Goal: Communication & Community: Answer question/provide support

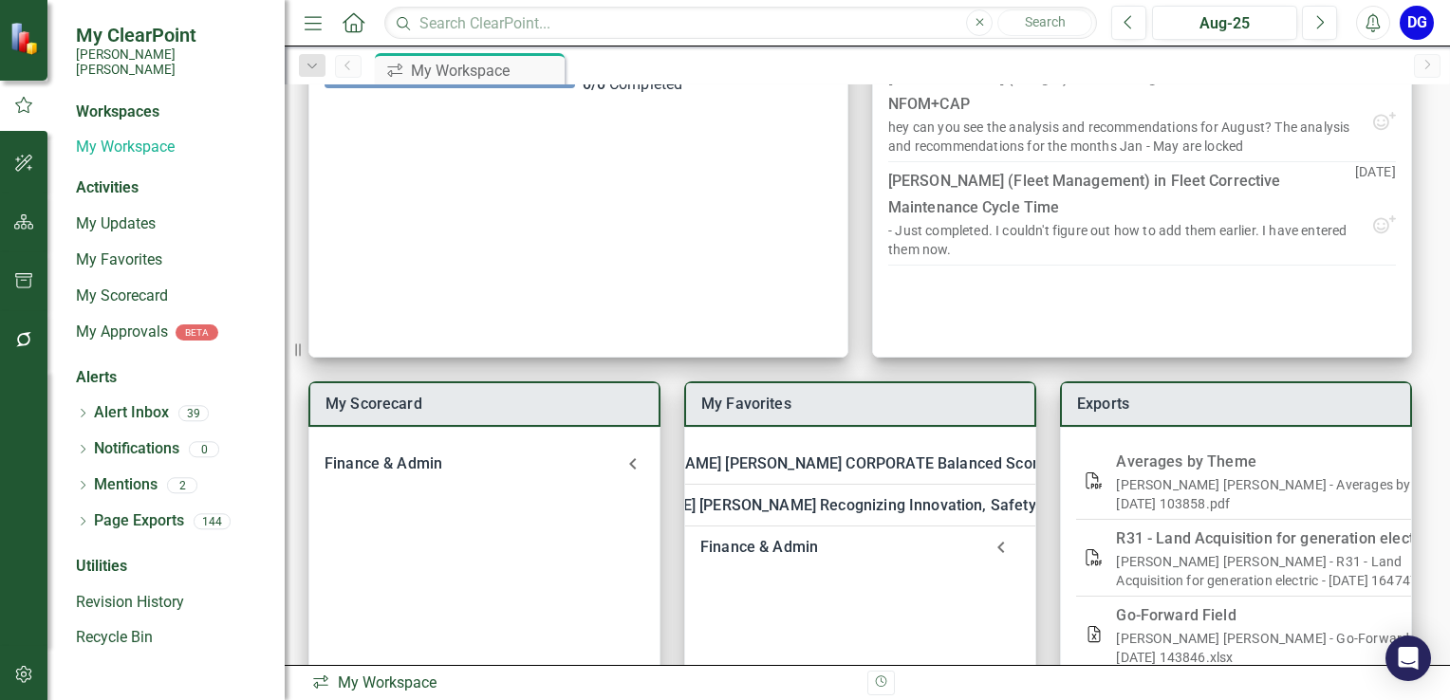
scroll to position [221, 0]
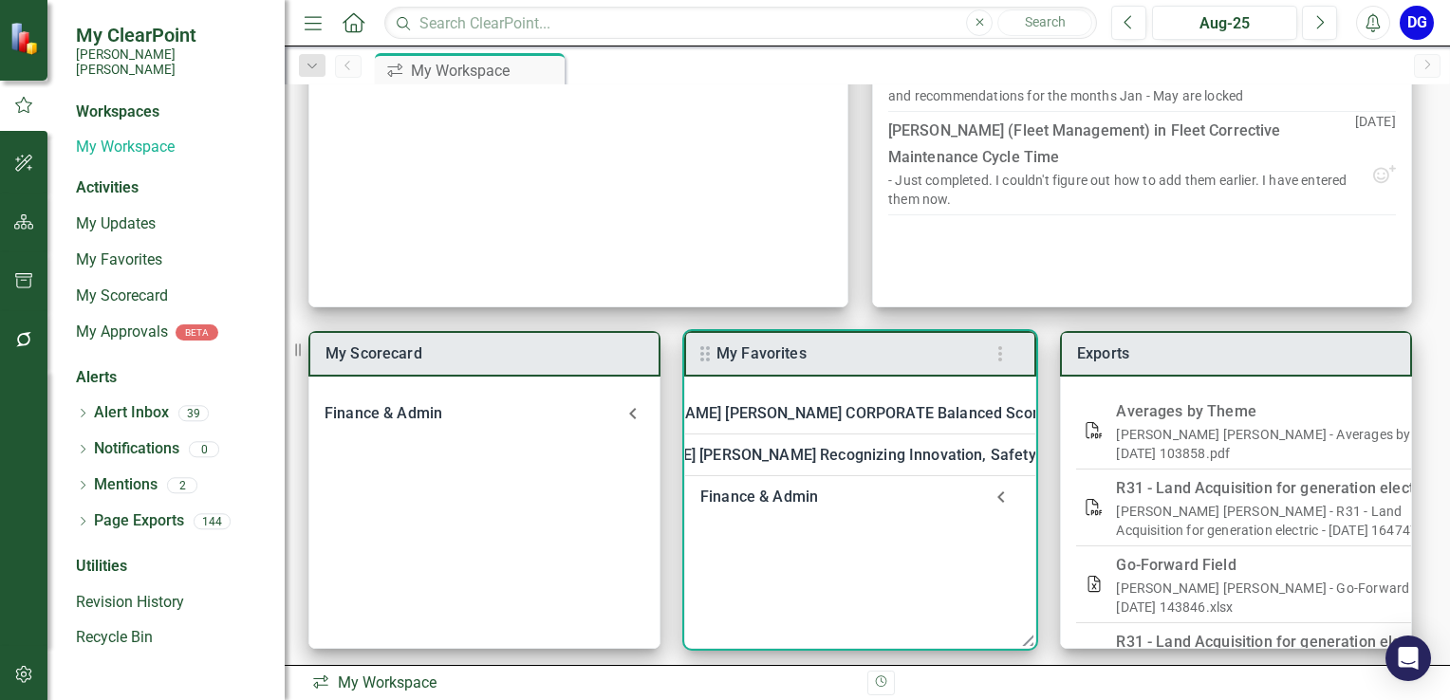
click at [793, 495] on div "Finance & Admin" at bounding box center [841, 497] width 282 height 27
click at [795, 549] on link "Welcome to F&A Departmental Scorecard" at bounding box center [890, 548] width 289 height 18
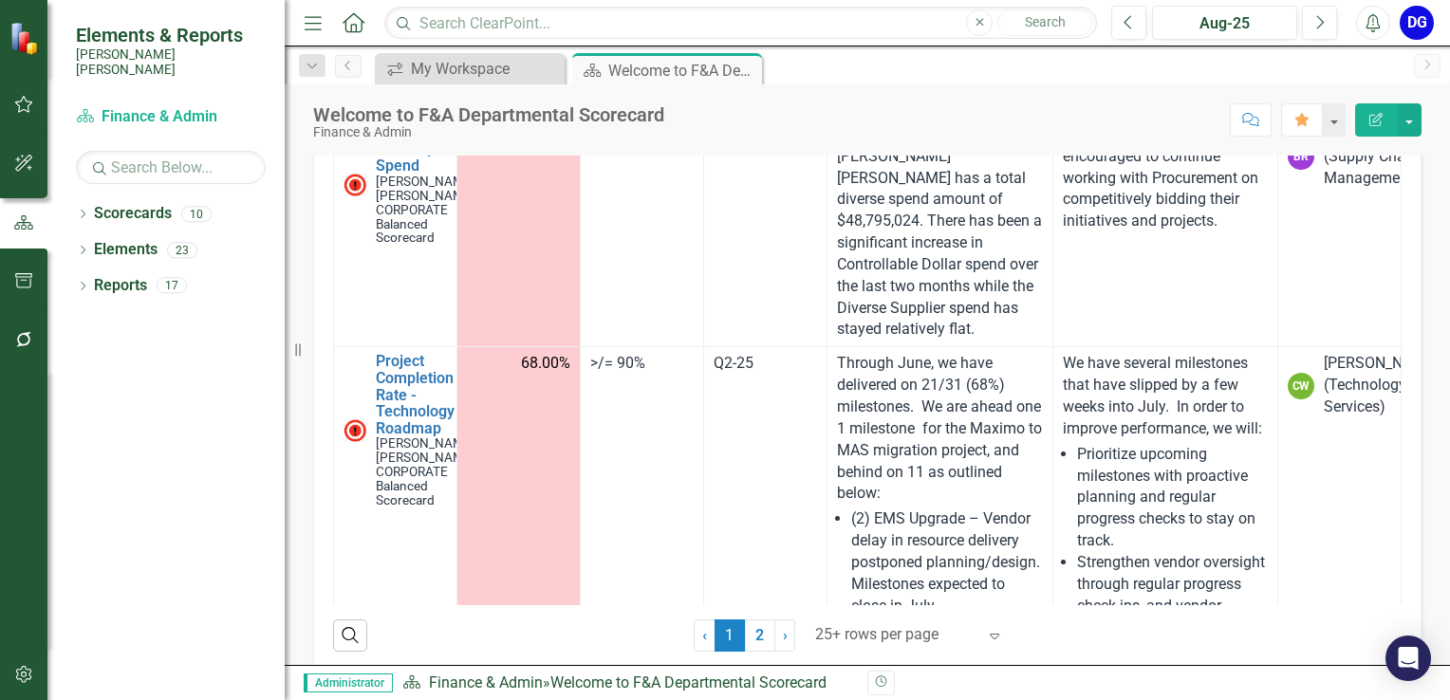
scroll to position [585, 0]
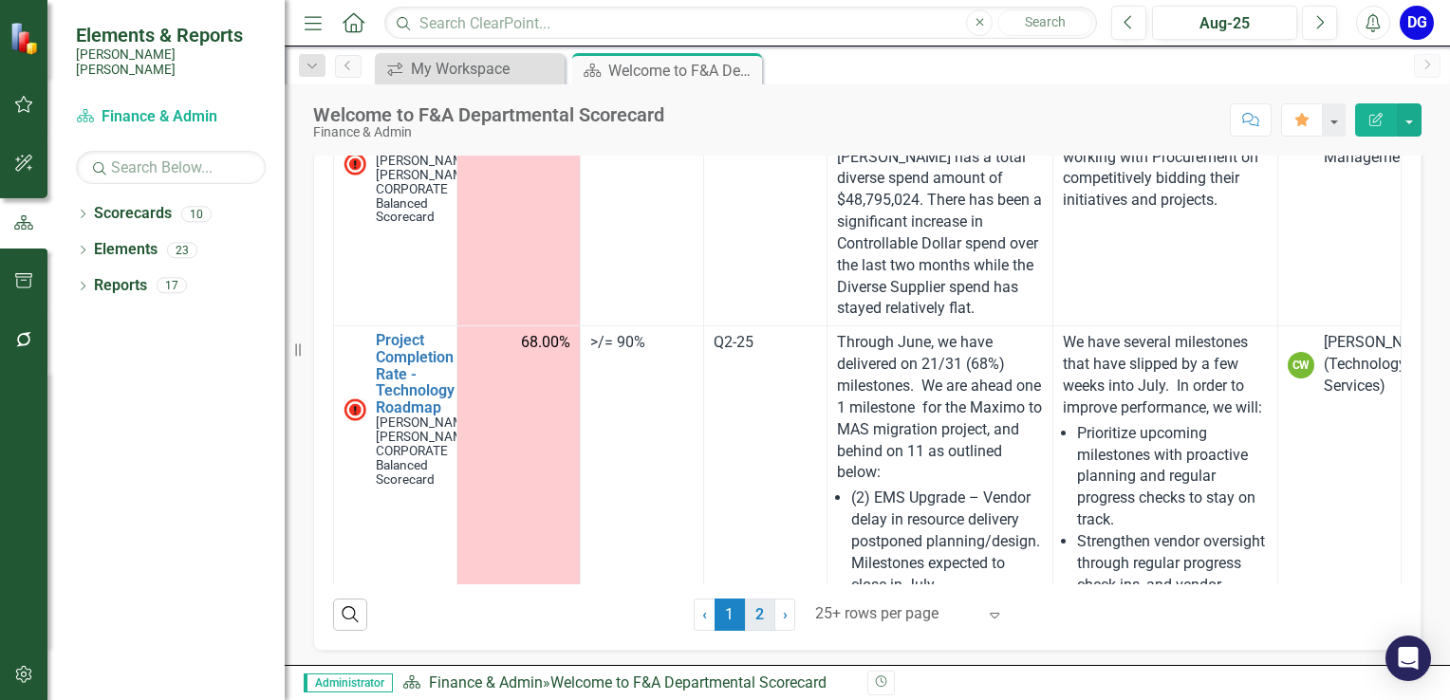
click at [755, 621] on link "2" at bounding box center [760, 615] width 30 height 32
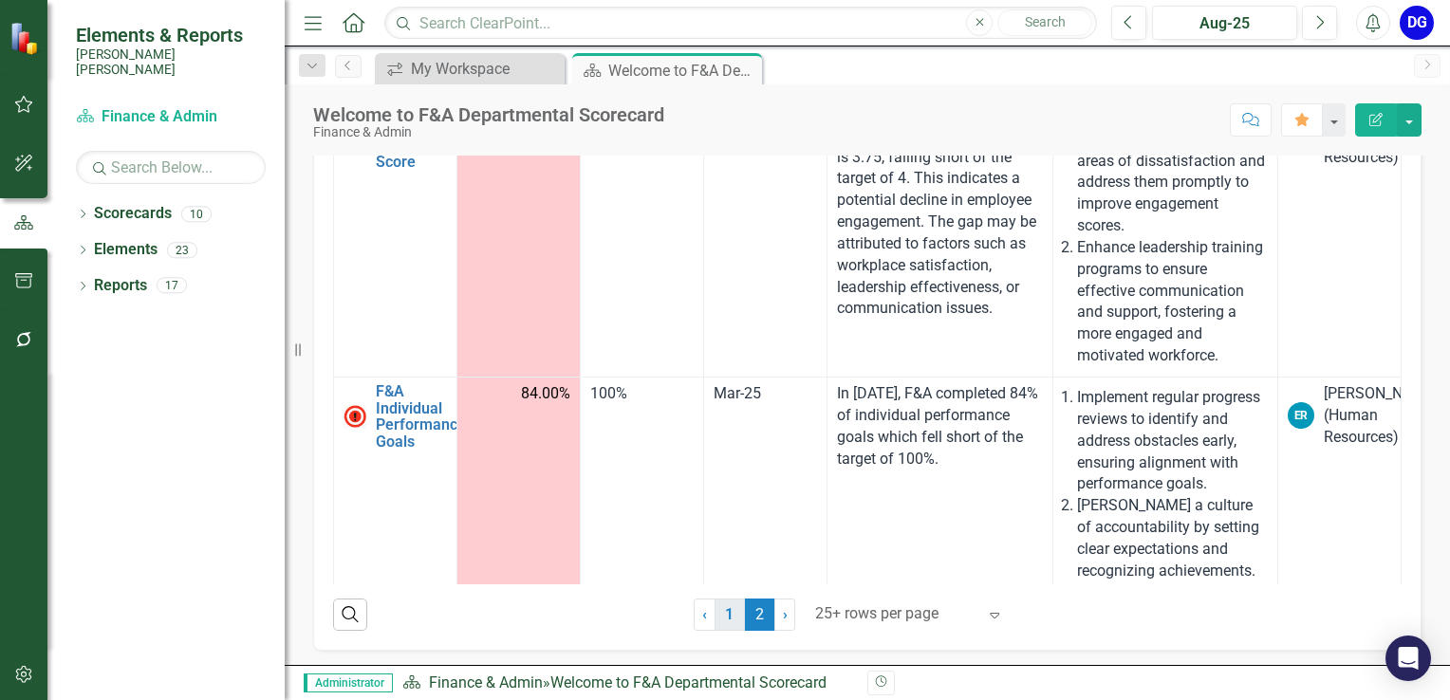
click at [715, 616] on link "1" at bounding box center [730, 615] width 30 height 32
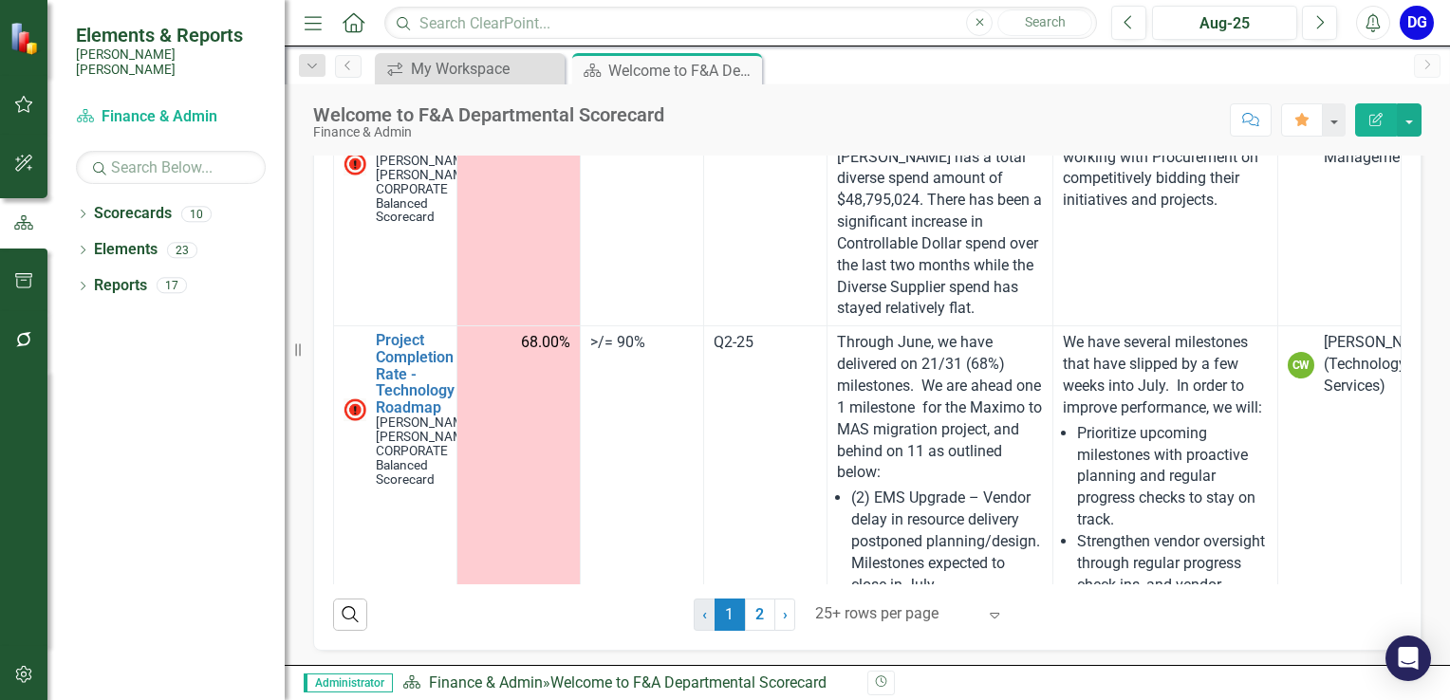
click at [701, 618] on link "‹ Previous" at bounding box center [705, 615] width 22 height 32
click at [783, 613] on span "›" at bounding box center [785, 614] width 5 height 18
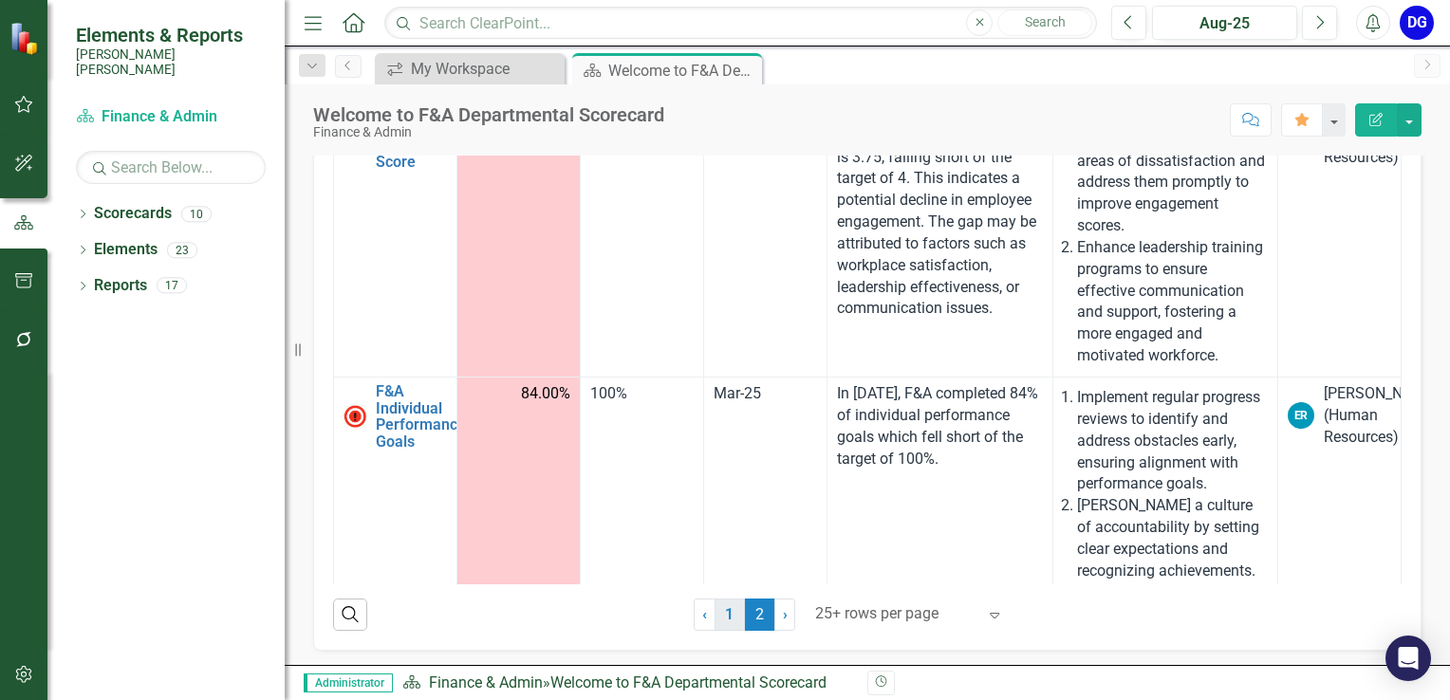
click at [725, 608] on link "1" at bounding box center [730, 615] width 30 height 32
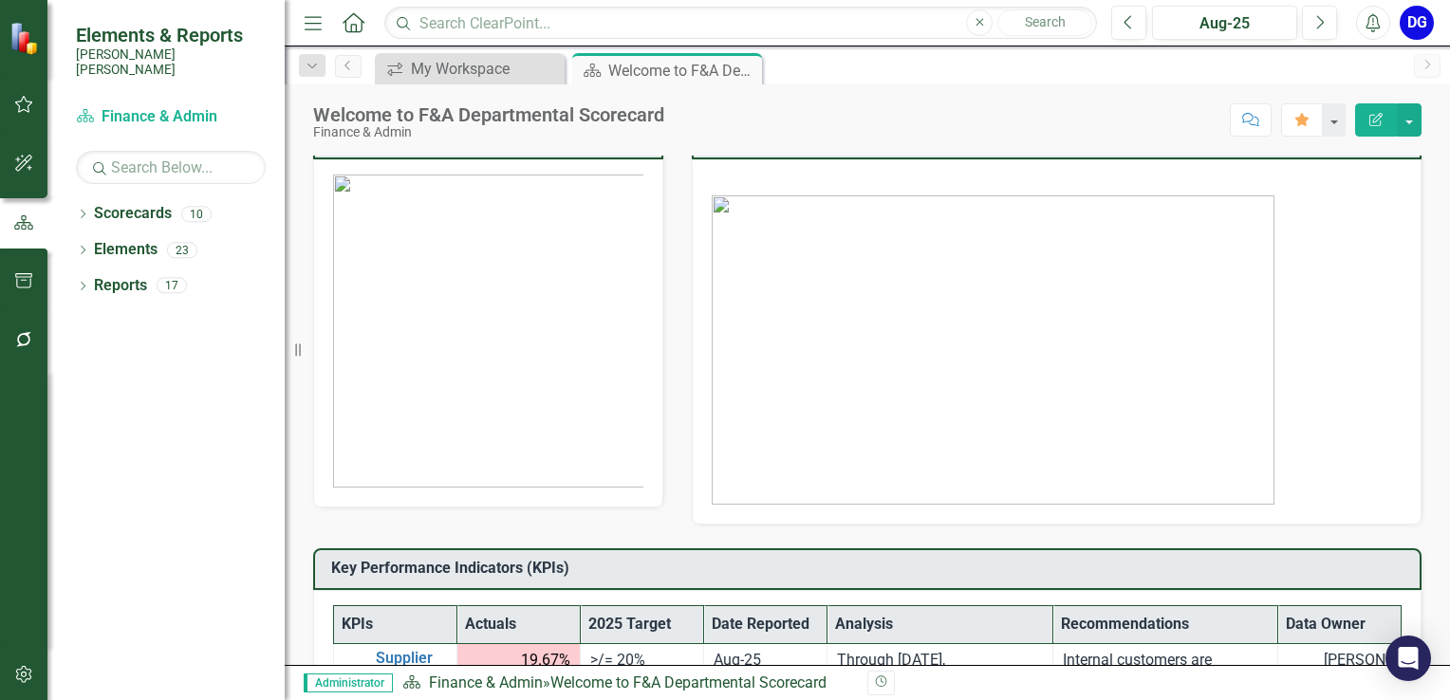
scroll to position [0, 0]
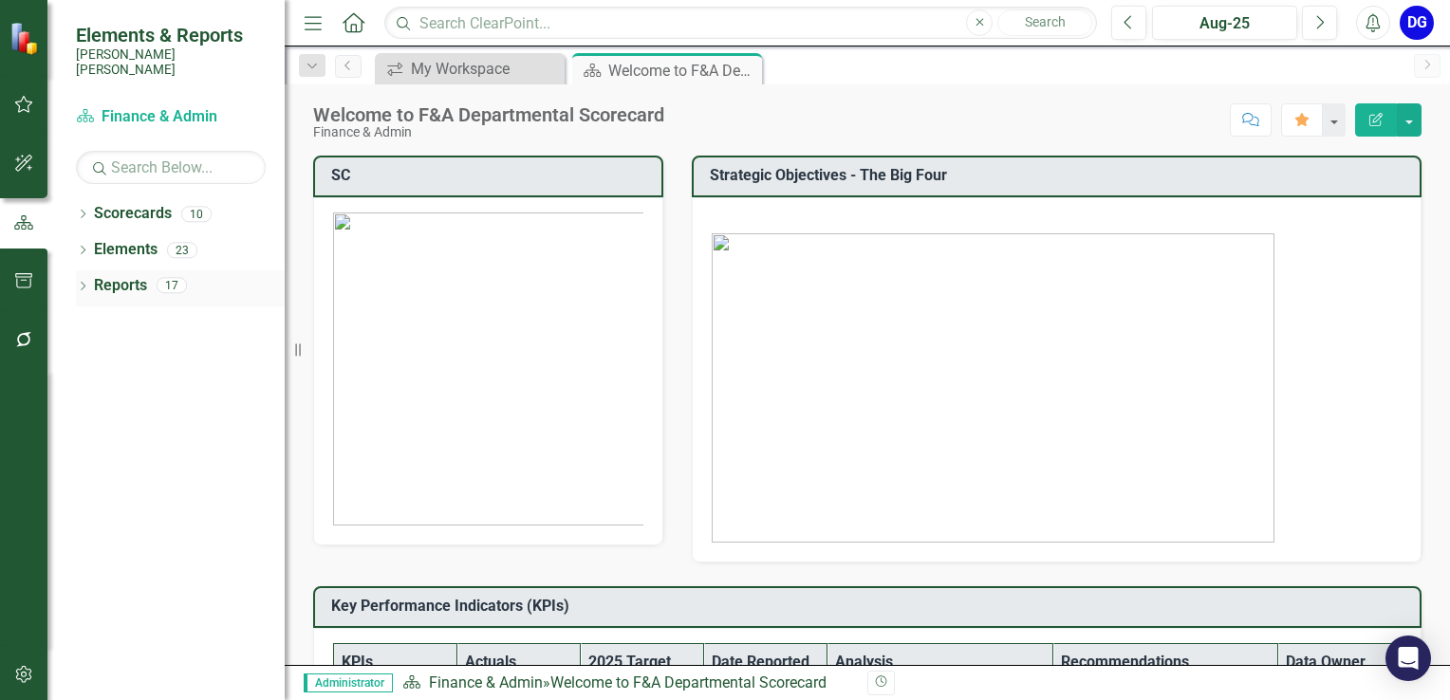
click at [118, 276] on link "Reports" at bounding box center [120, 286] width 53 height 22
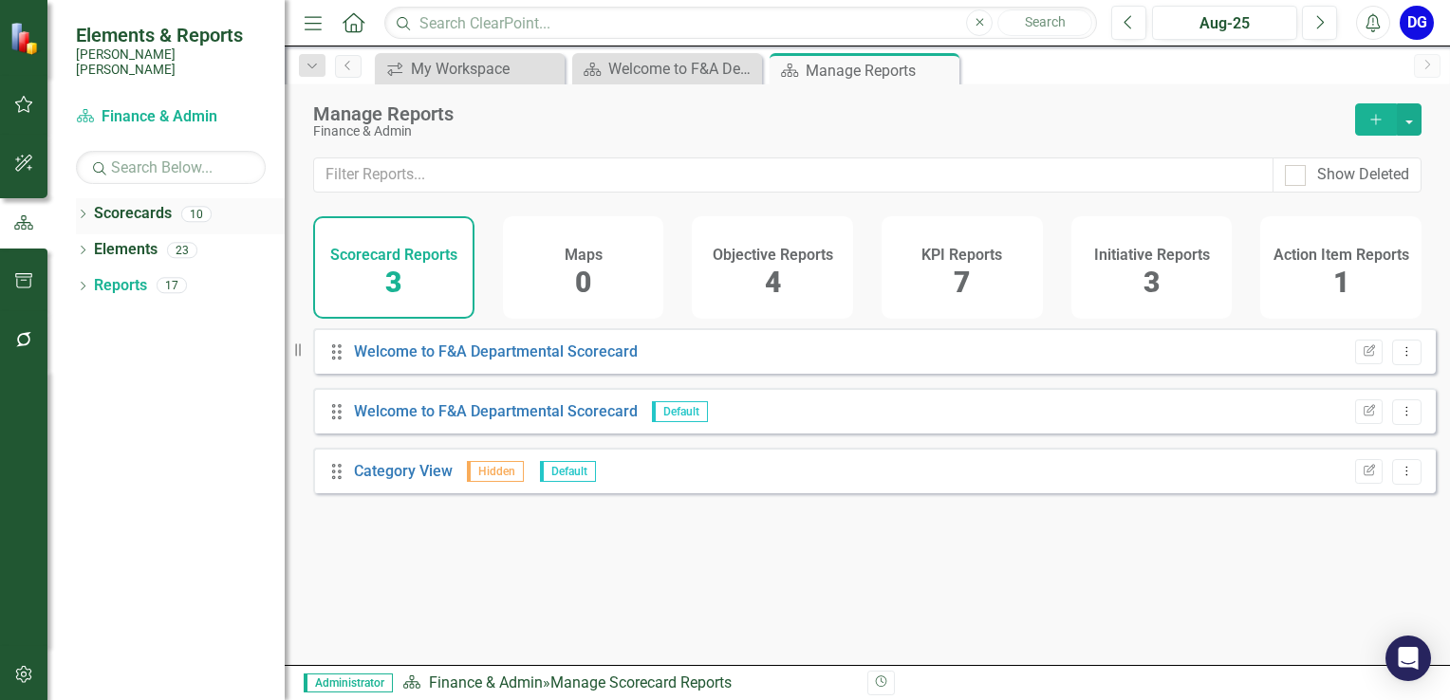
click at [137, 205] on link "Scorecards" at bounding box center [133, 214] width 78 height 22
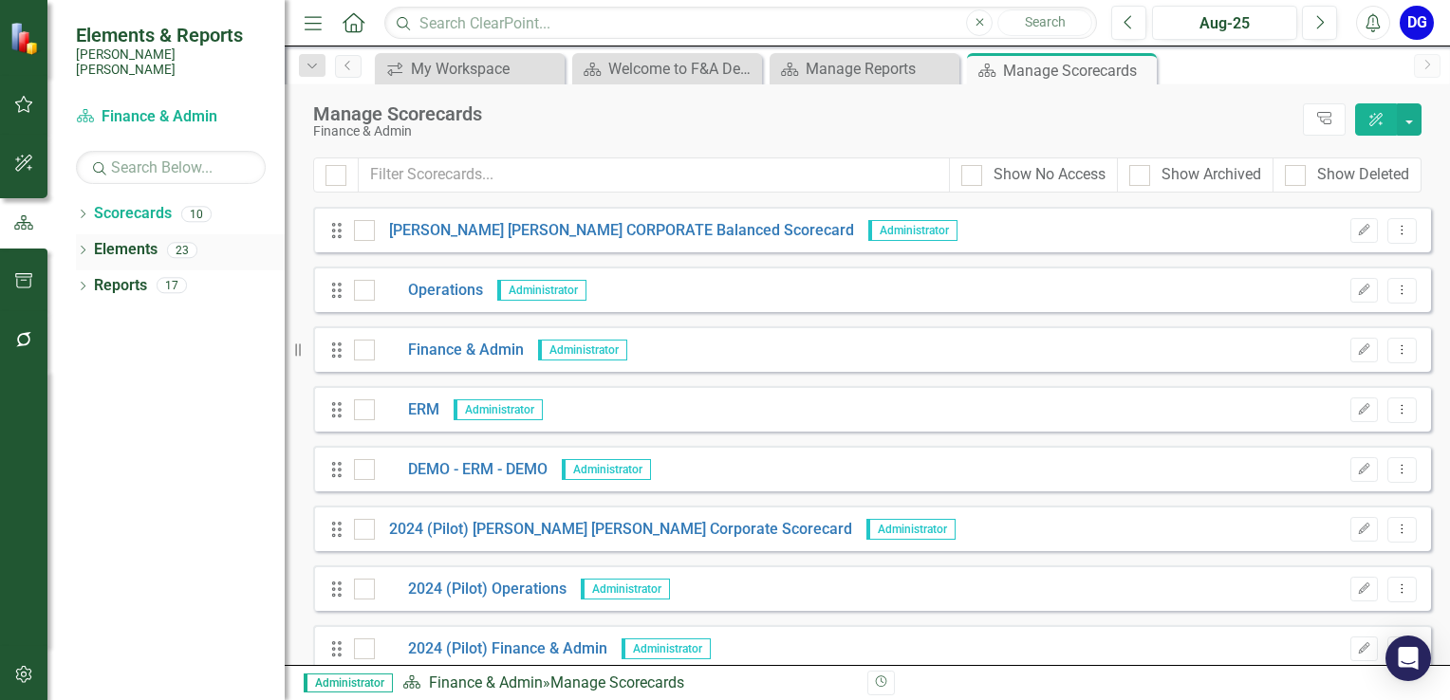
click at [132, 239] on link "Elements" at bounding box center [126, 250] width 64 height 22
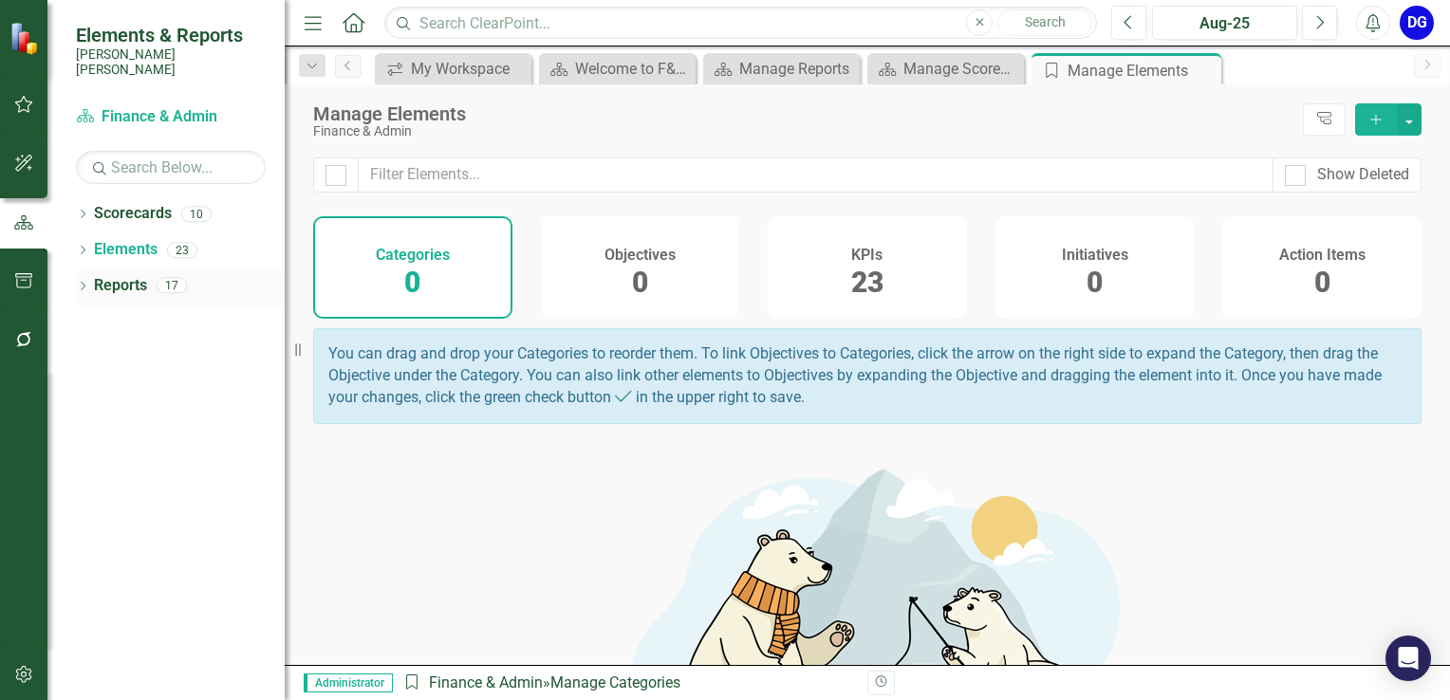
click at [125, 275] on link "Reports" at bounding box center [120, 286] width 53 height 22
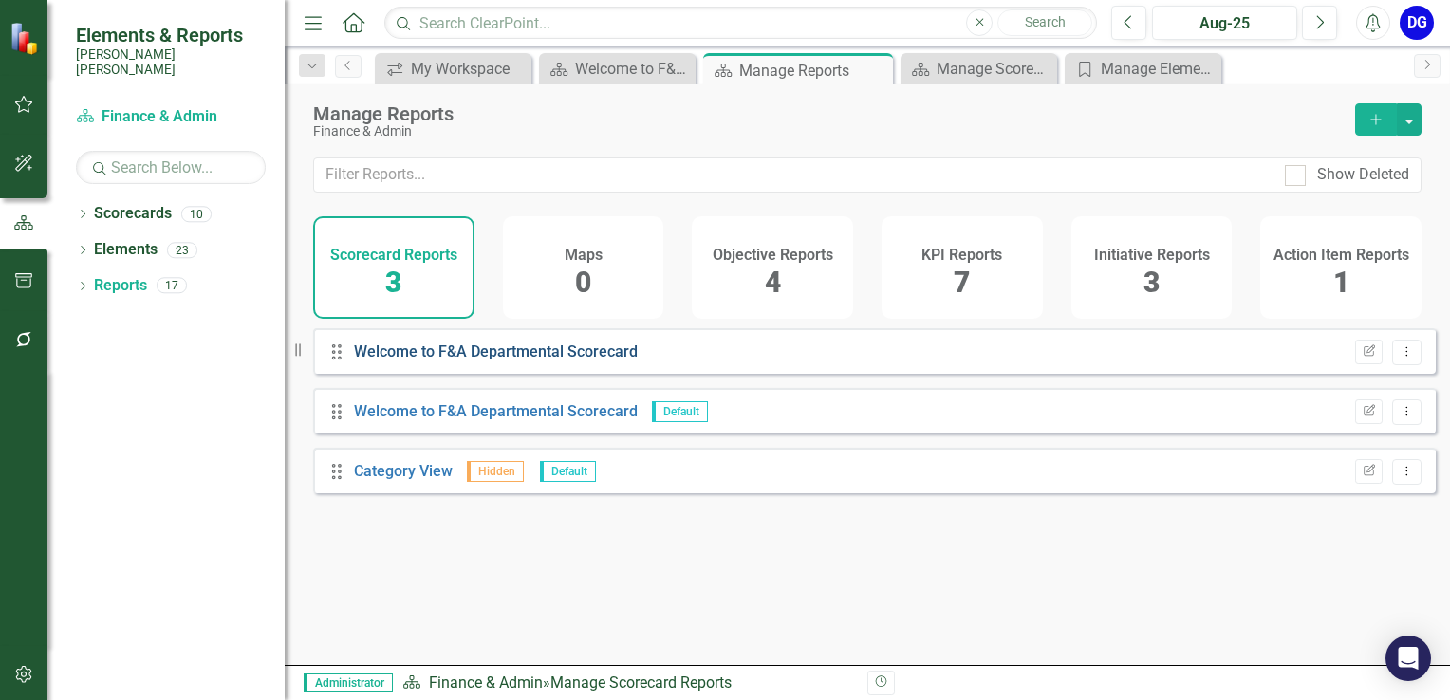
click at [477, 361] on link "Welcome to F&A Departmental Scorecard" at bounding box center [496, 352] width 284 height 18
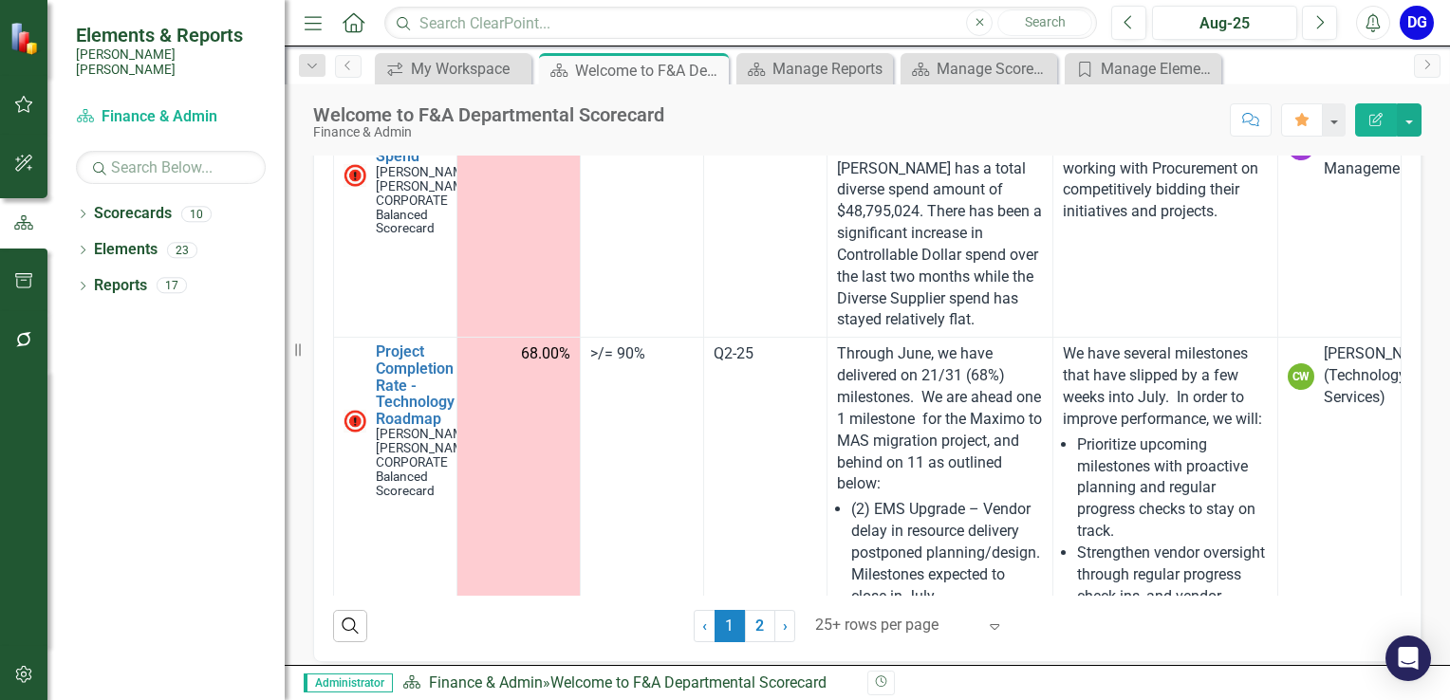
scroll to position [585, 0]
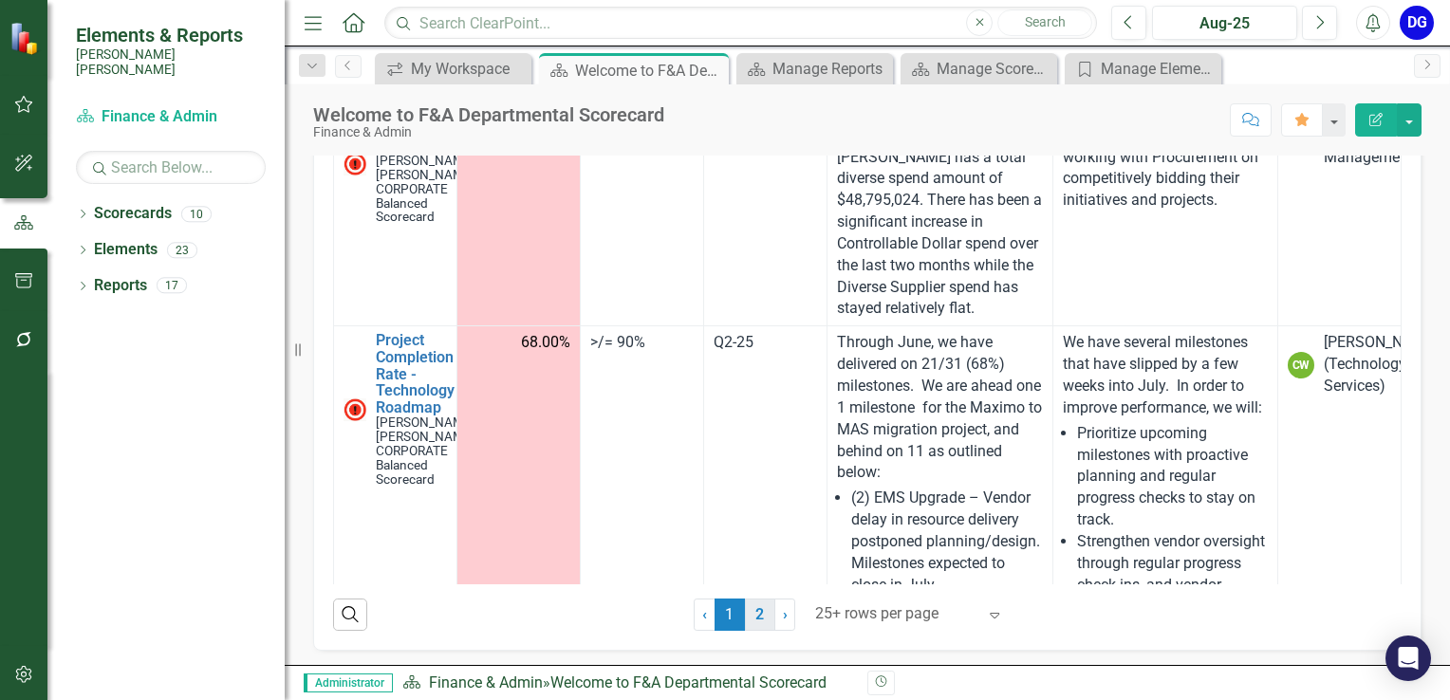
click at [752, 606] on link "2" at bounding box center [760, 615] width 30 height 32
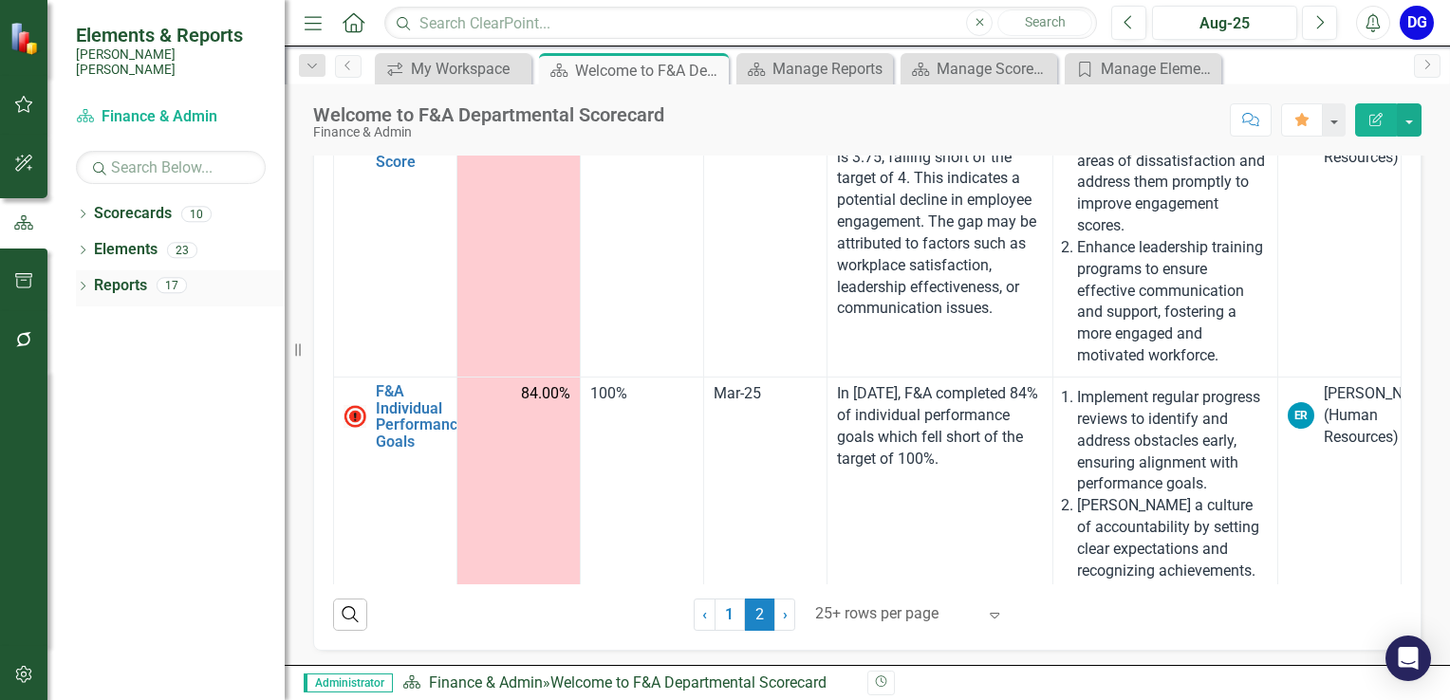
click at [135, 275] on link "Reports" at bounding box center [120, 286] width 53 height 22
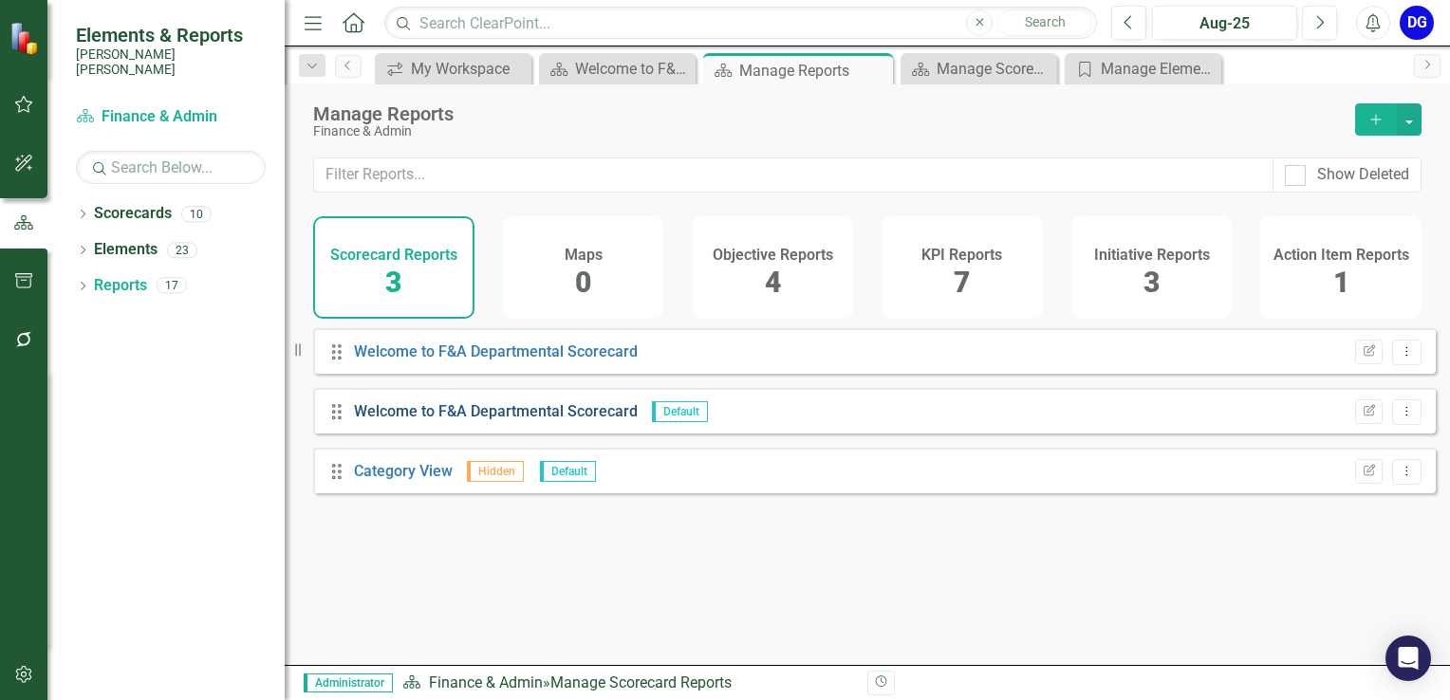
click at [419, 420] on link "Welcome to F&A Departmental Scorecard" at bounding box center [496, 411] width 284 height 18
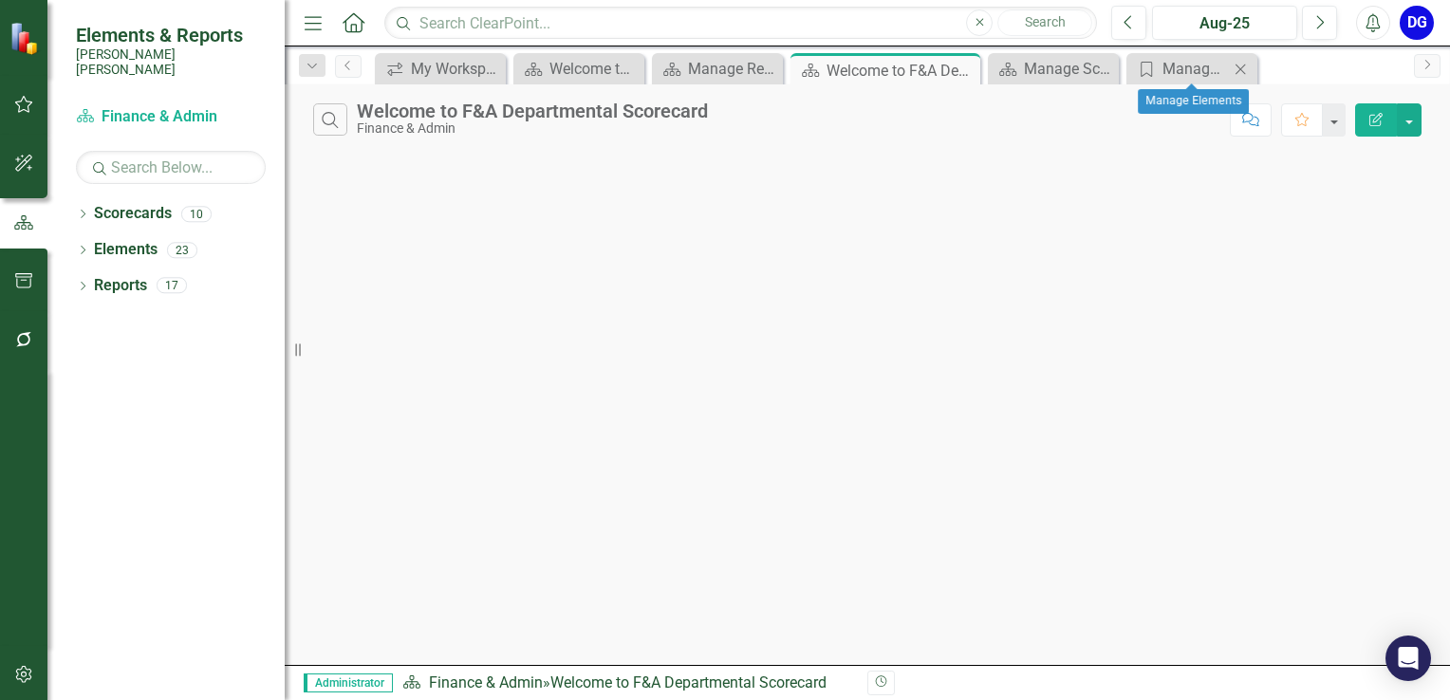
click at [1241, 67] on icon at bounding box center [1241, 69] width 10 height 10
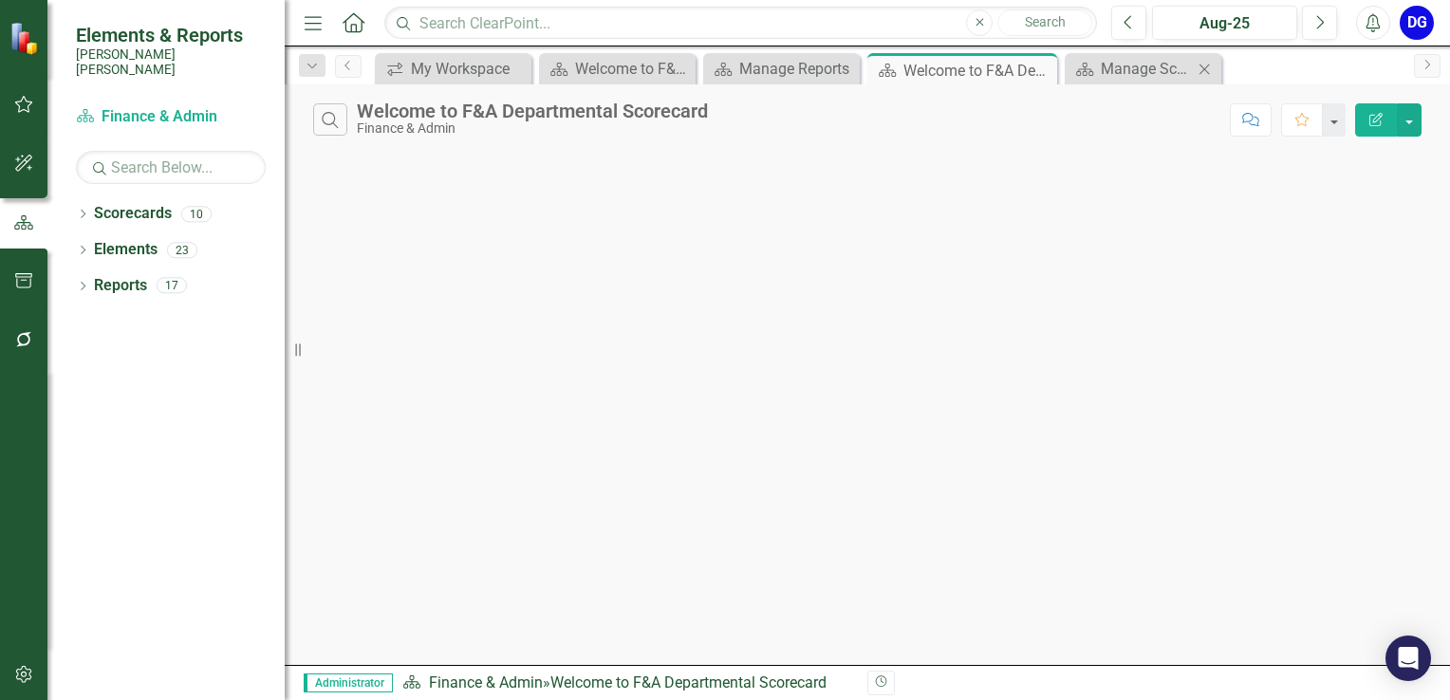
click at [1201, 69] on icon "Close" at bounding box center [1204, 69] width 19 height 15
click at [1143, 70] on icon "Close" at bounding box center [1138, 70] width 19 height 15
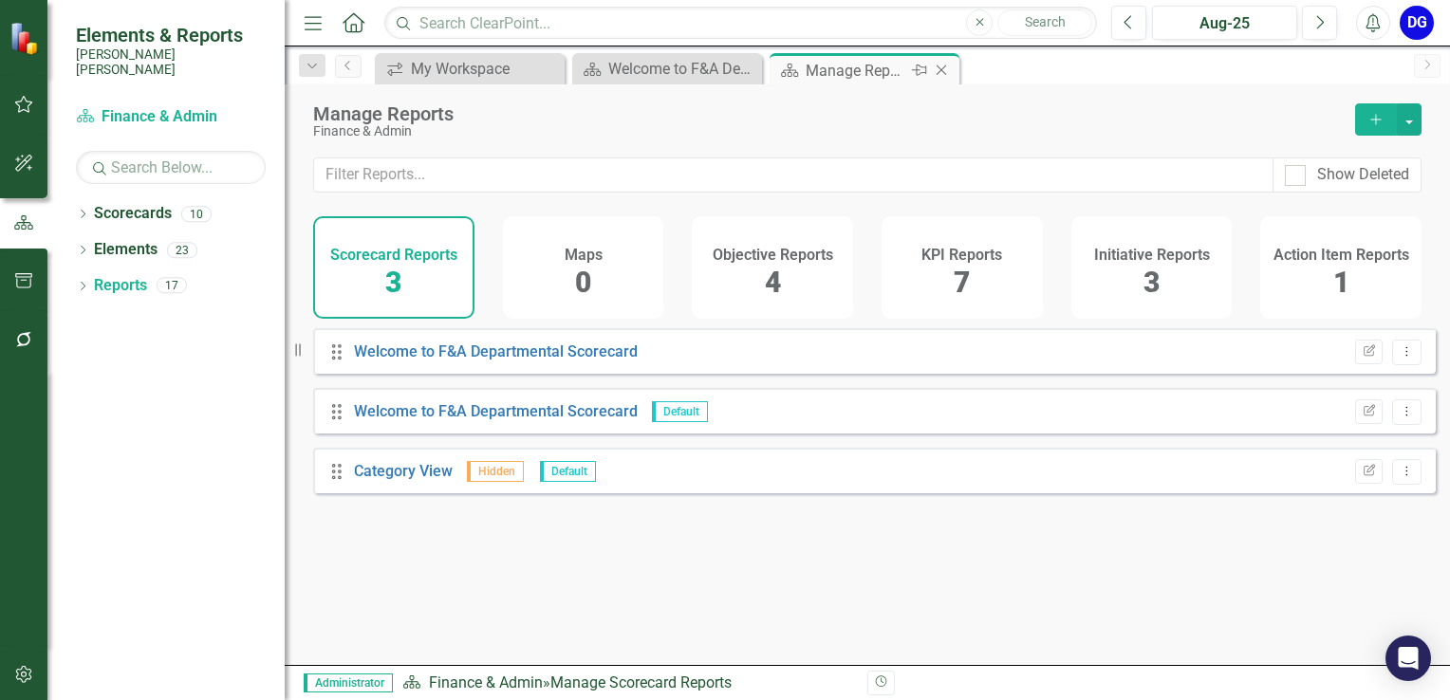
click at [943, 70] on icon "Close" at bounding box center [941, 70] width 19 height 15
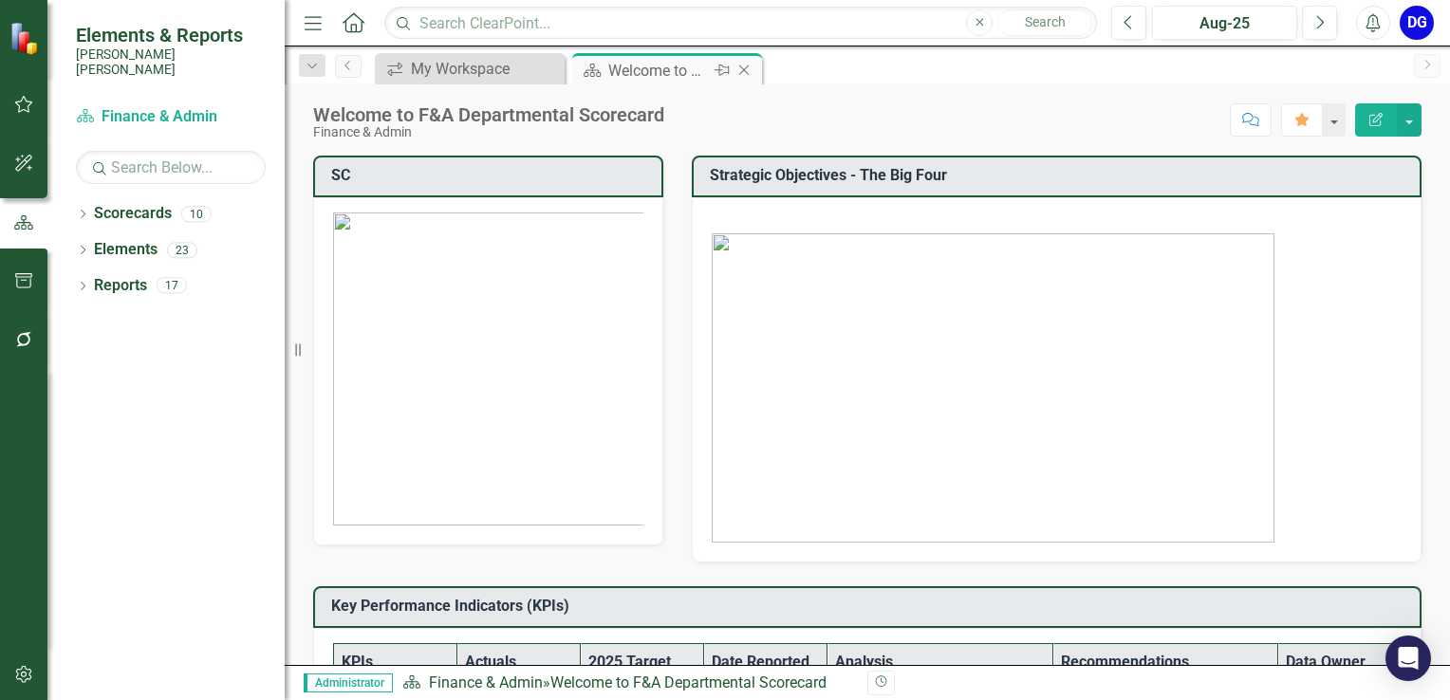
click at [747, 70] on icon "Close" at bounding box center [744, 70] width 19 height 15
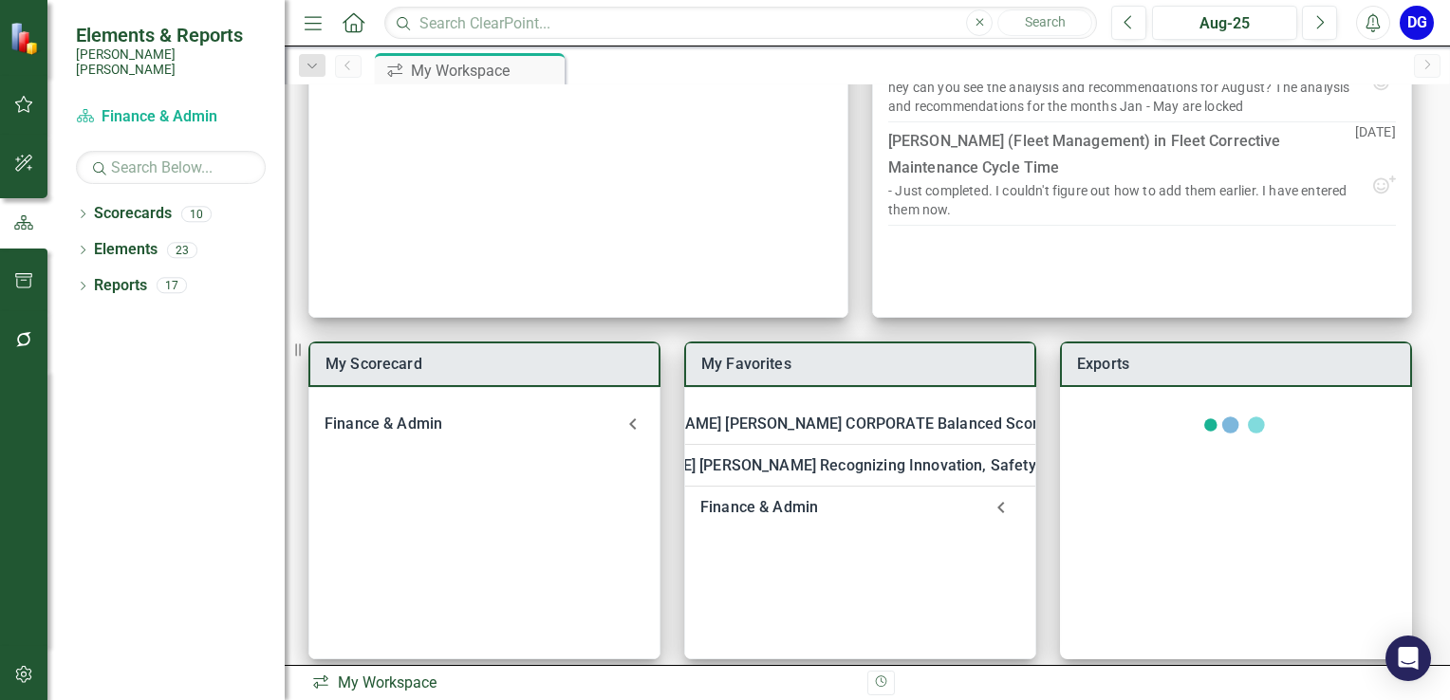
scroll to position [228, 0]
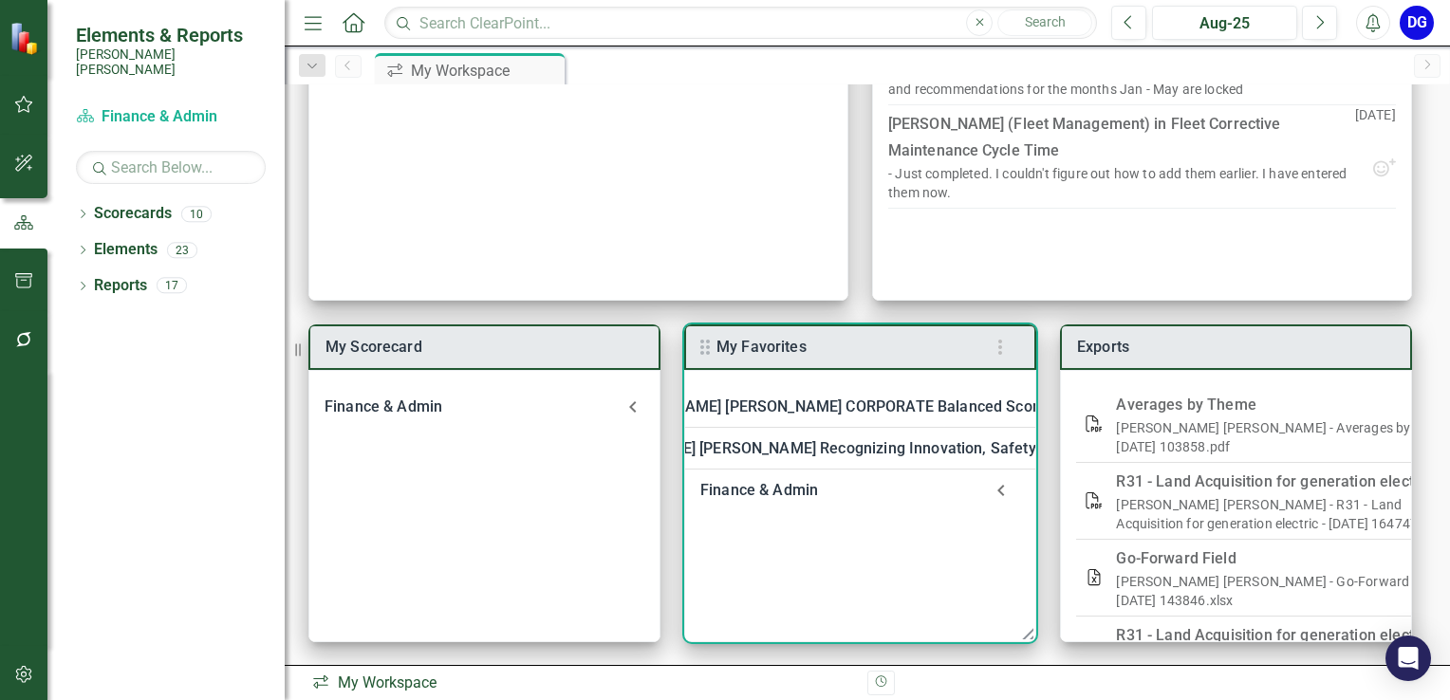
click at [788, 490] on div "Finance & Admin" at bounding box center [841, 490] width 282 height 27
click at [795, 537] on link "Welcome to F&A Departmental Scorecard" at bounding box center [890, 541] width 289 height 18
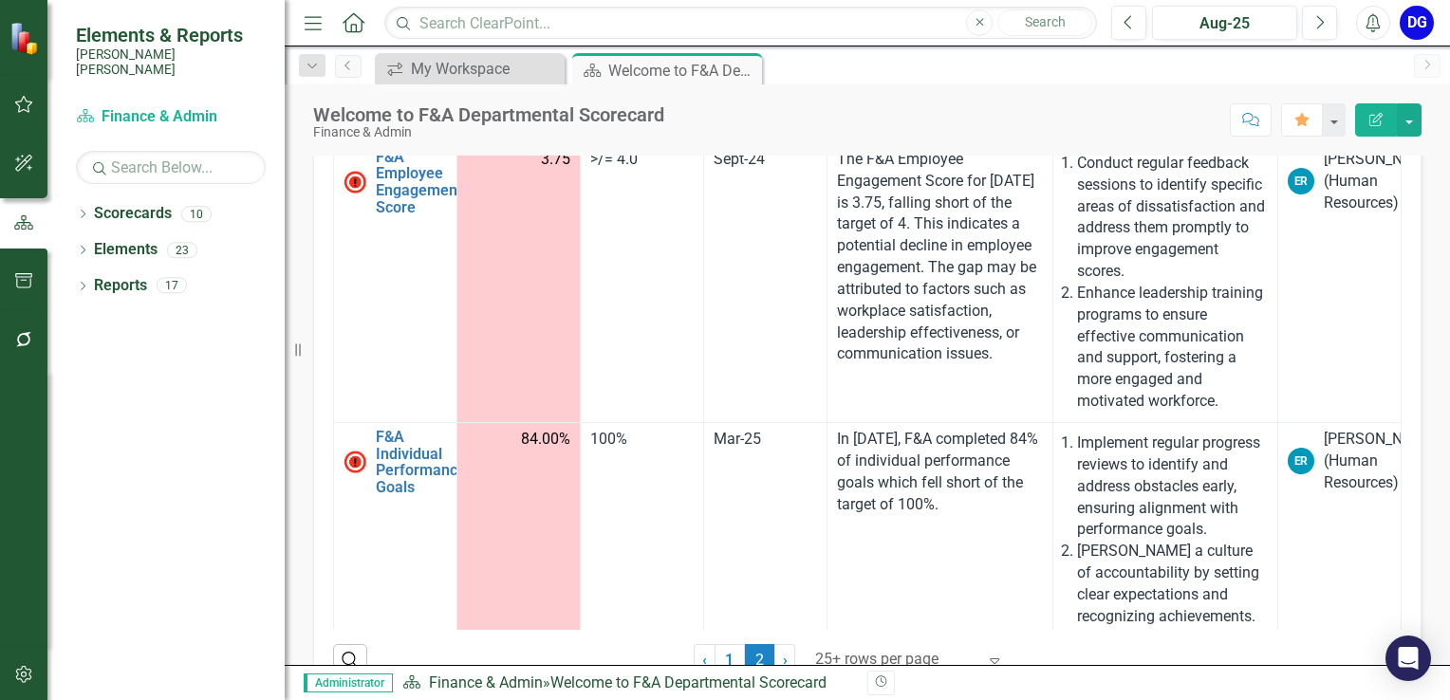
scroll to position [585, 0]
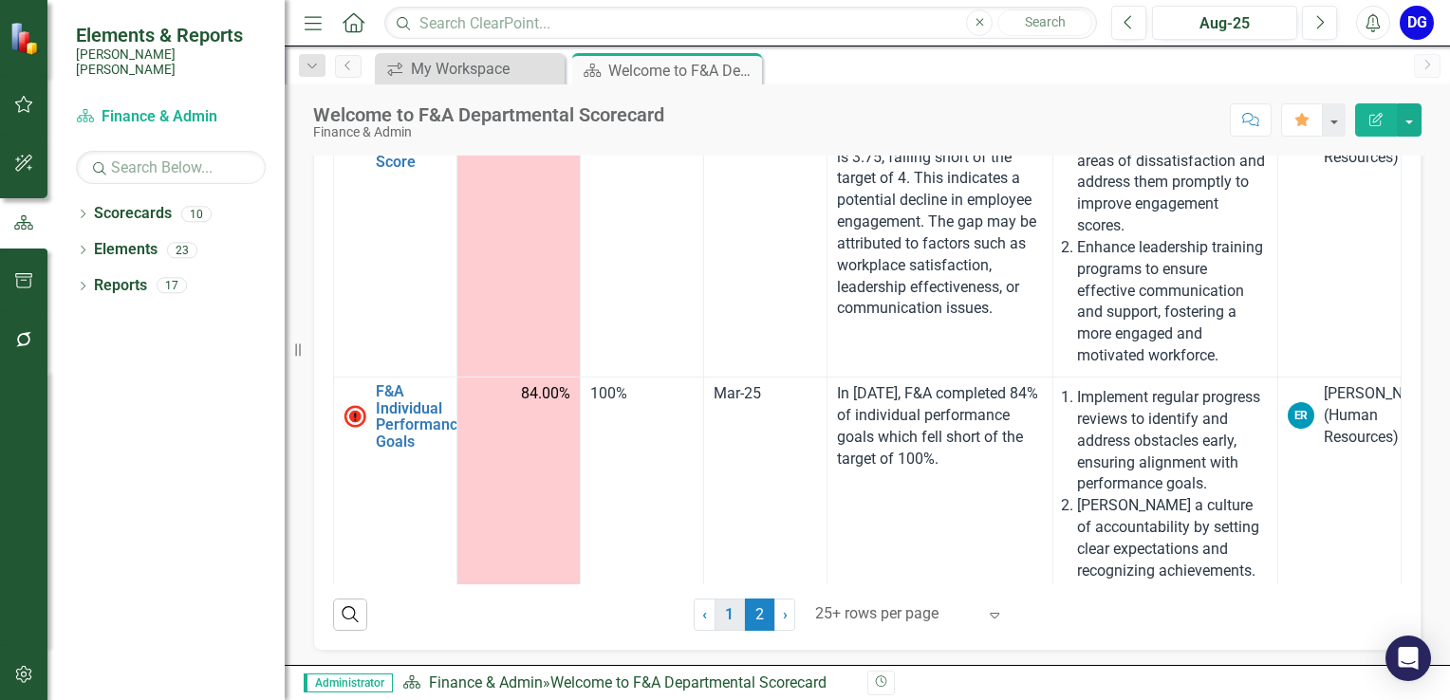
click at [722, 612] on link "1" at bounding box center [730, 615] width 30 height 32
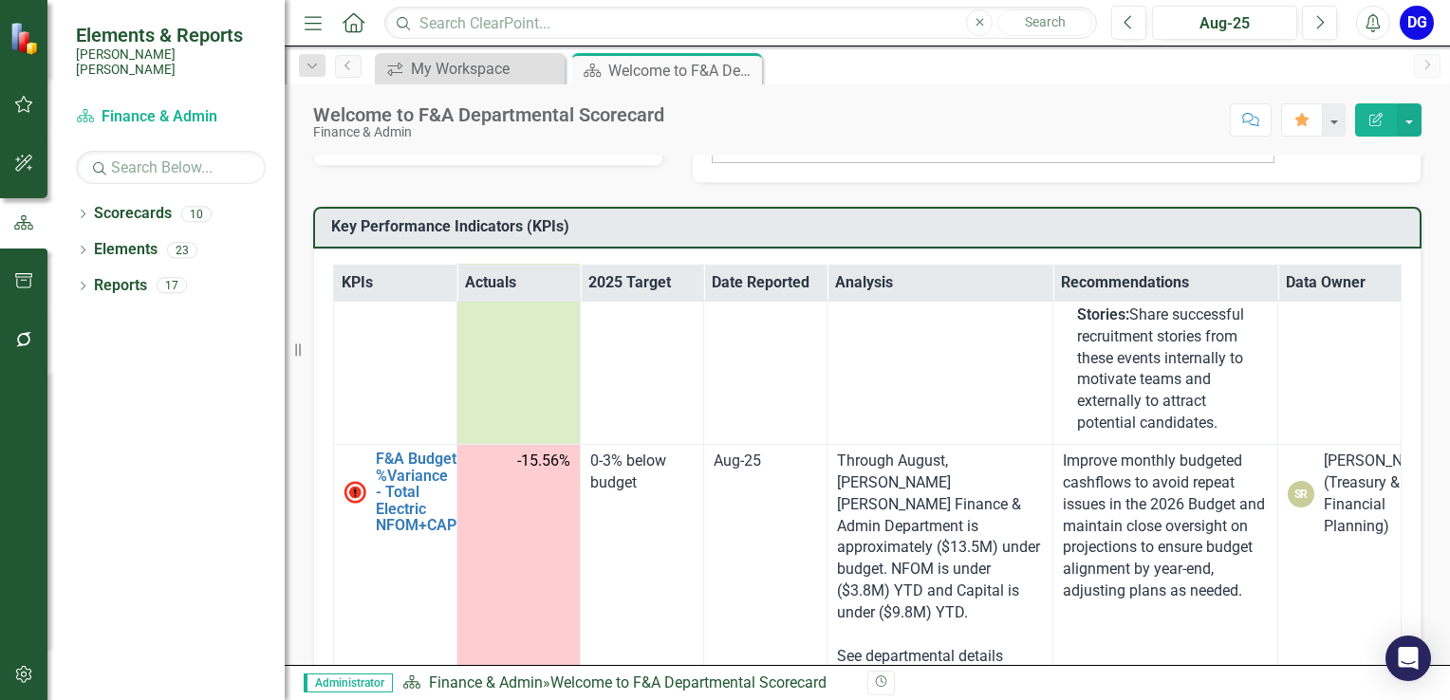
scroll to position [2146, 0]
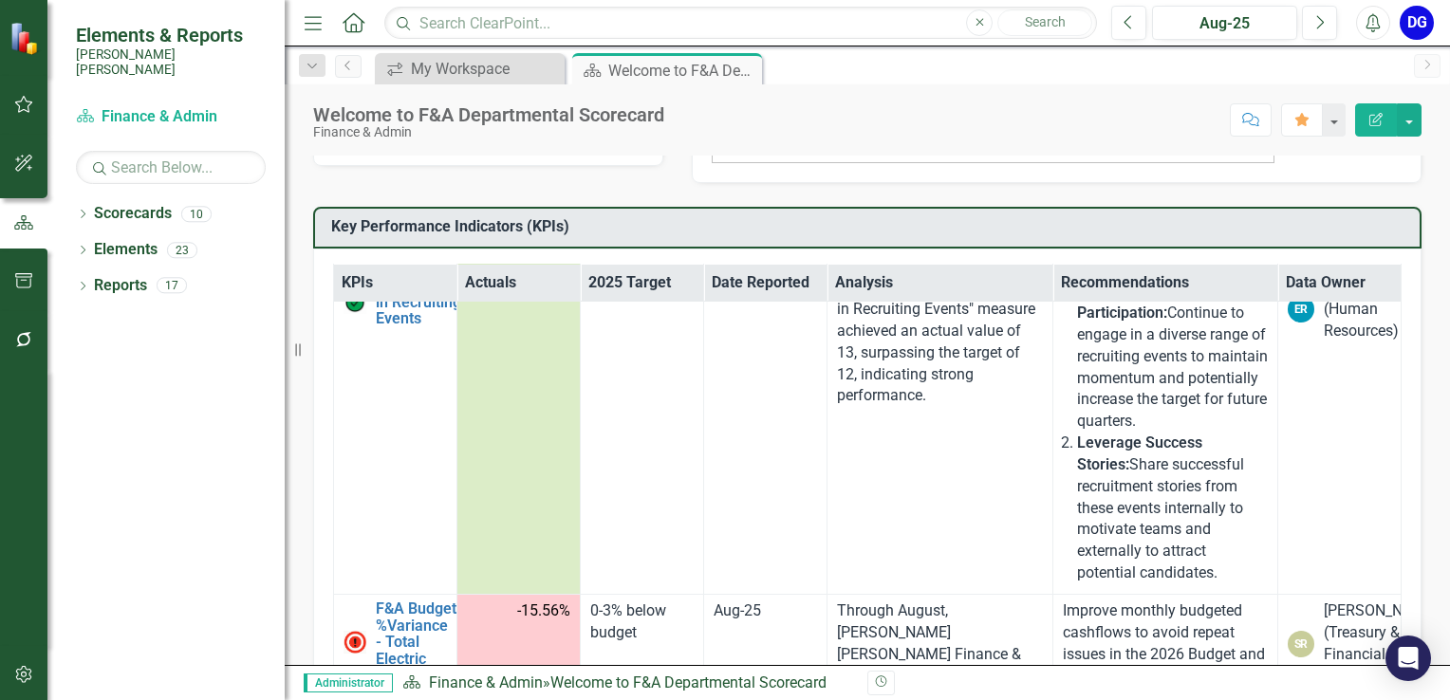
click at [1249, 120] on icon "Comment" at bounding box center [1250, 119] width 17 height 13
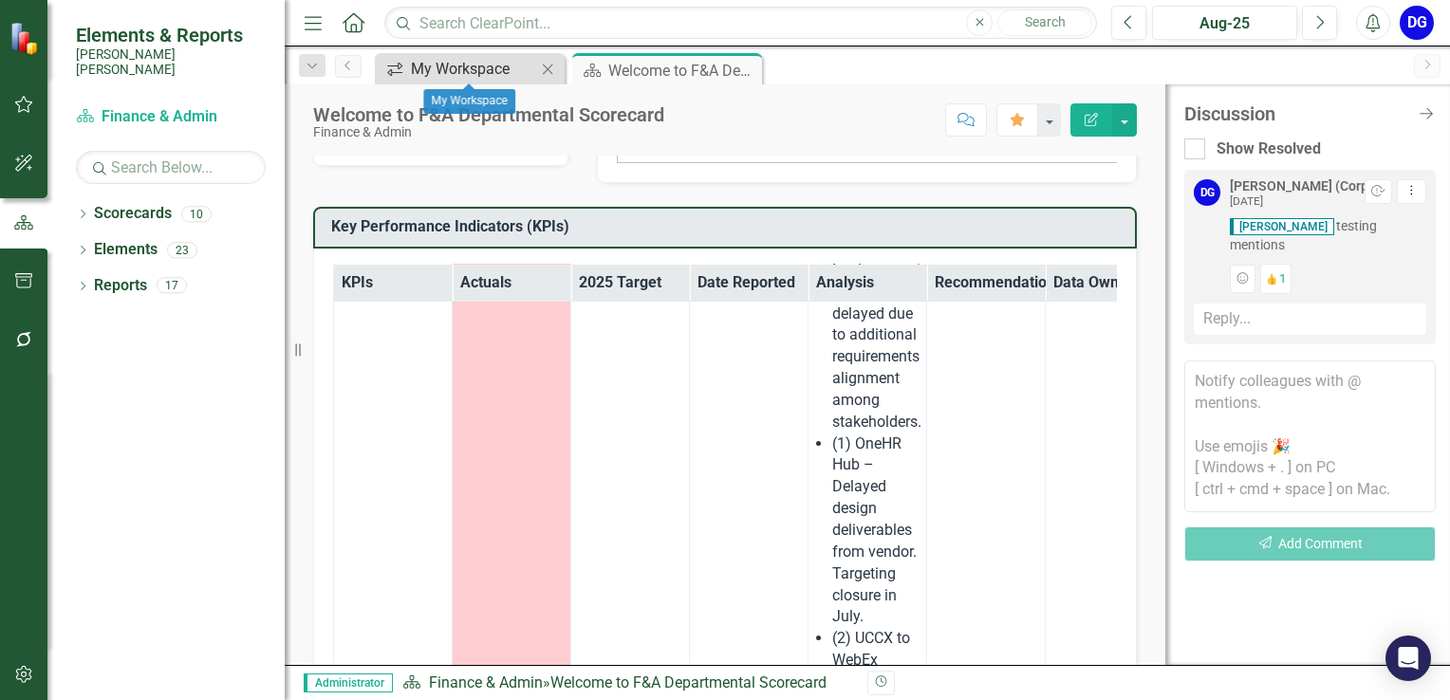
click at [467, 74] on div "My Workspace" at bounding box center [473, 69] width 125 height 24
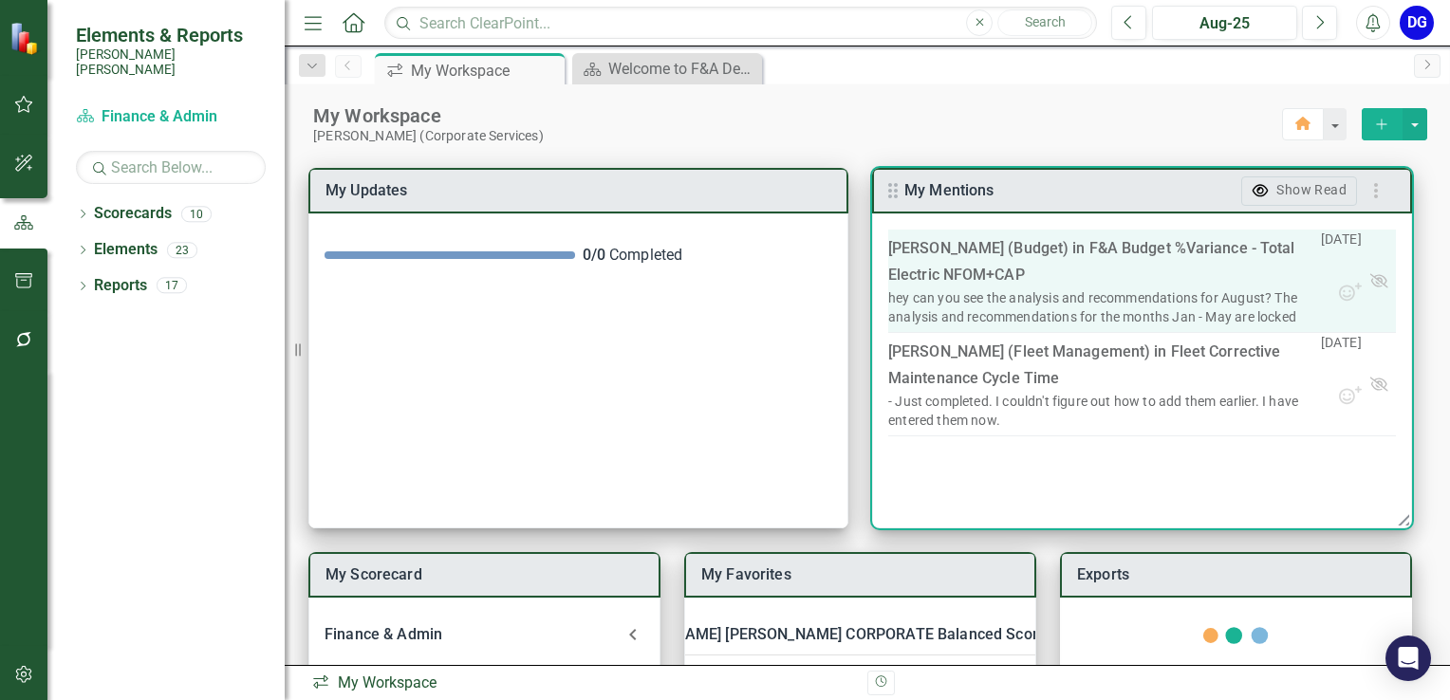
click at [954, 268] on link "F&A Budget %Variance​ - Total Electric NFOM+CAP" at bounding box center [1091, 261] width 406 height 45
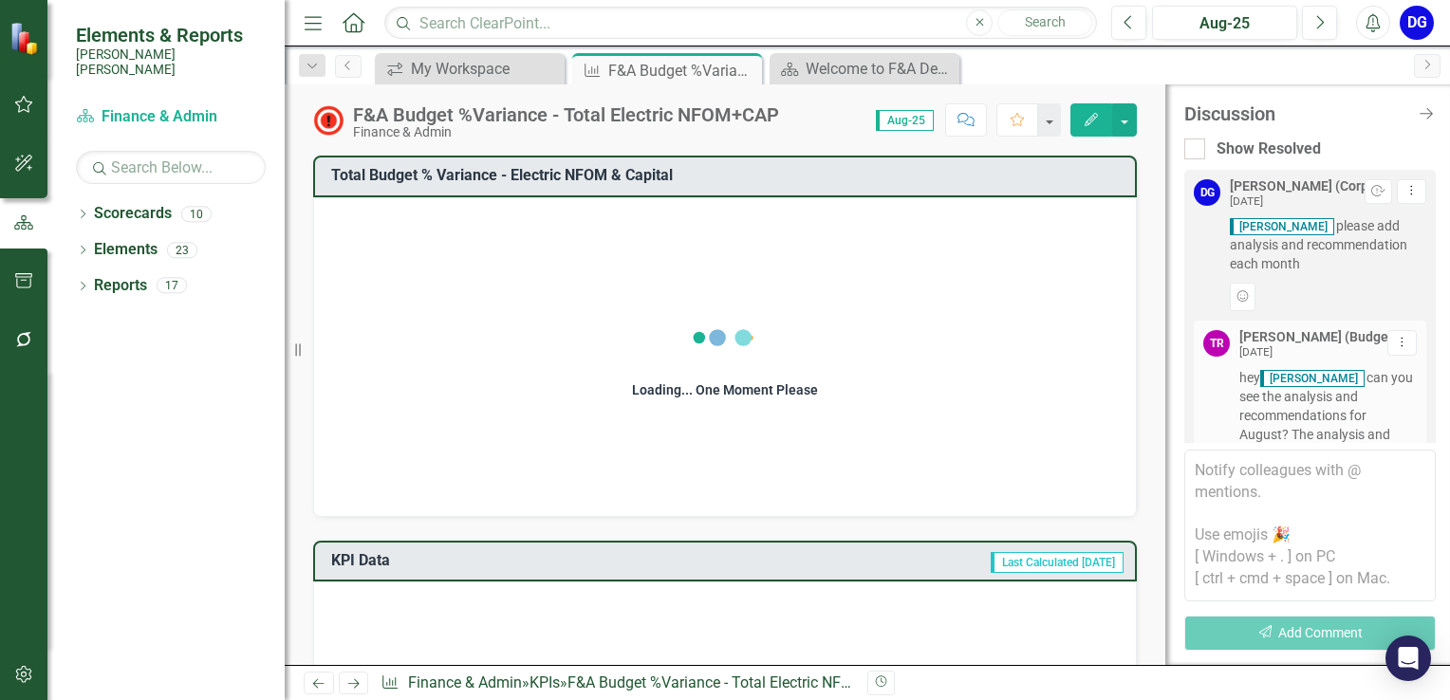
scroll to position [159, 0]
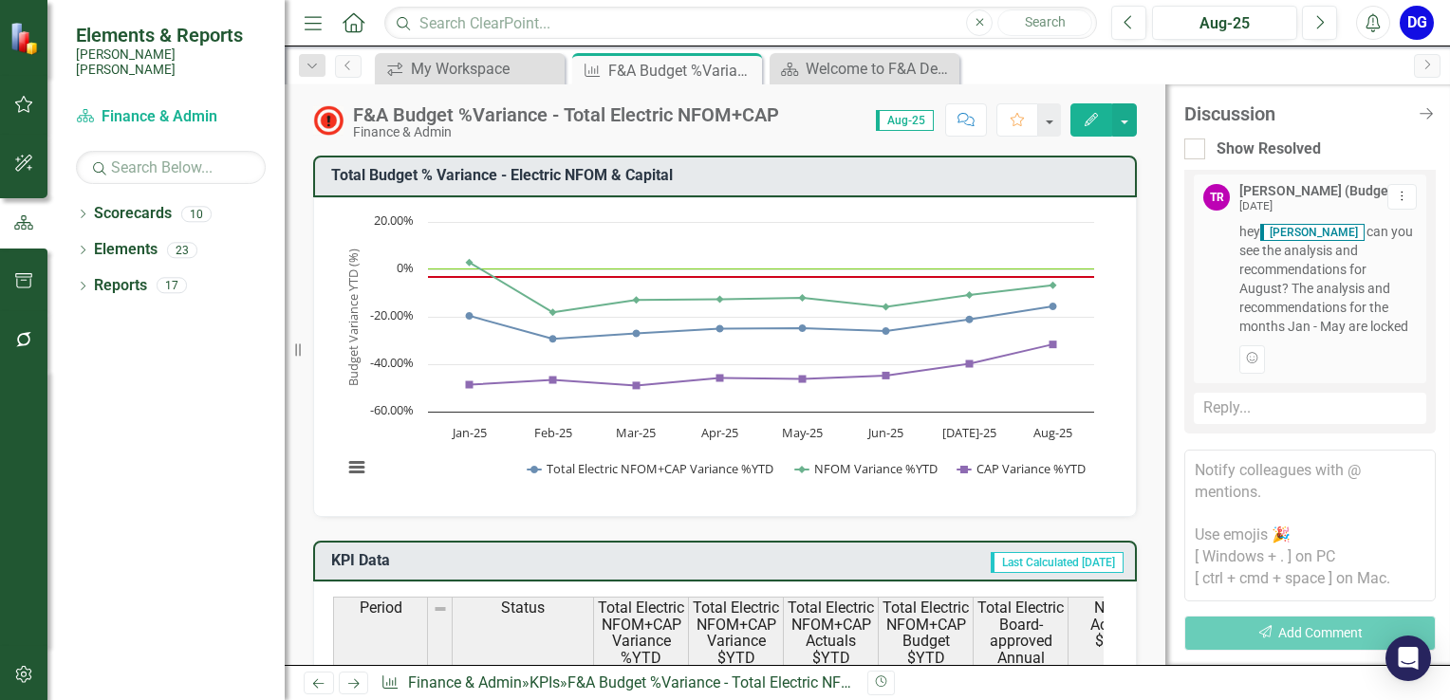
click at [1226, 421] on div "Reply..." at bounding box center [1310, 408] width 233 height 31
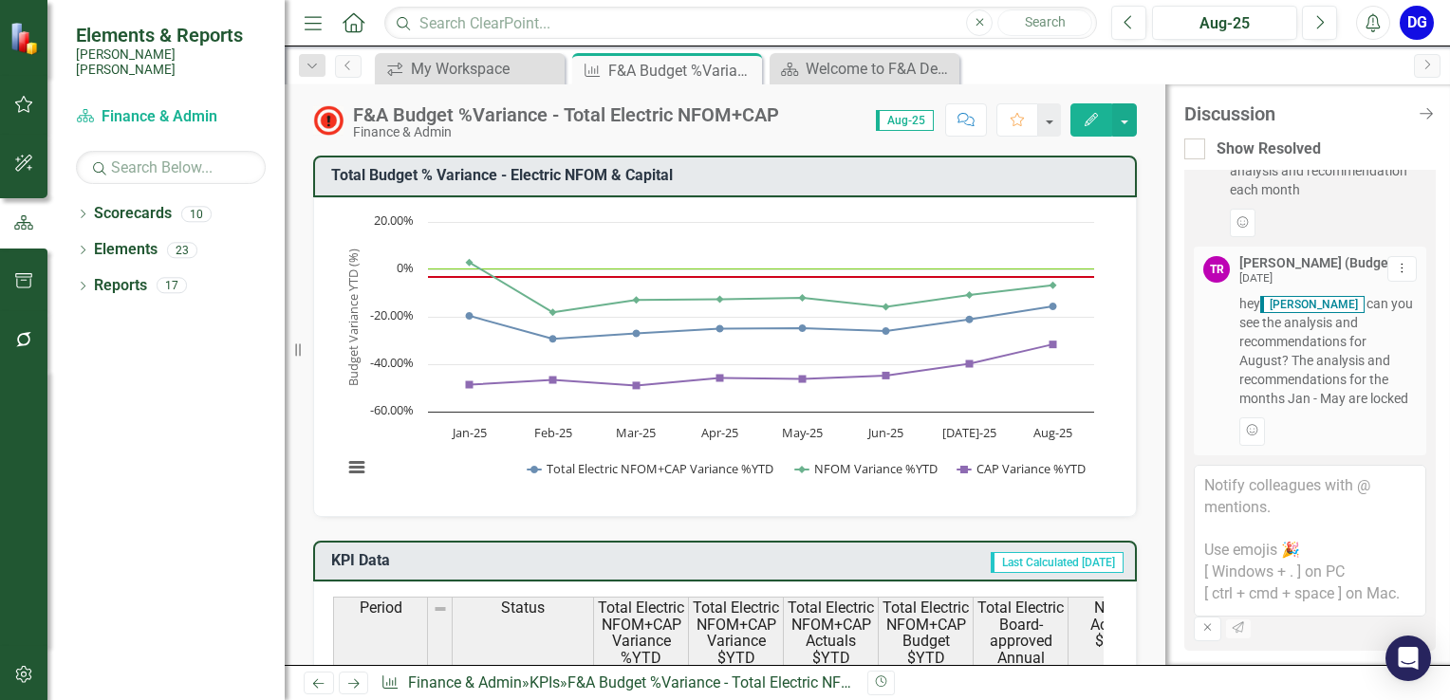
scroll to position [110, 0]
click at [1215, 473] on textarea at bounding box center [1310, 541] width 233 height 152
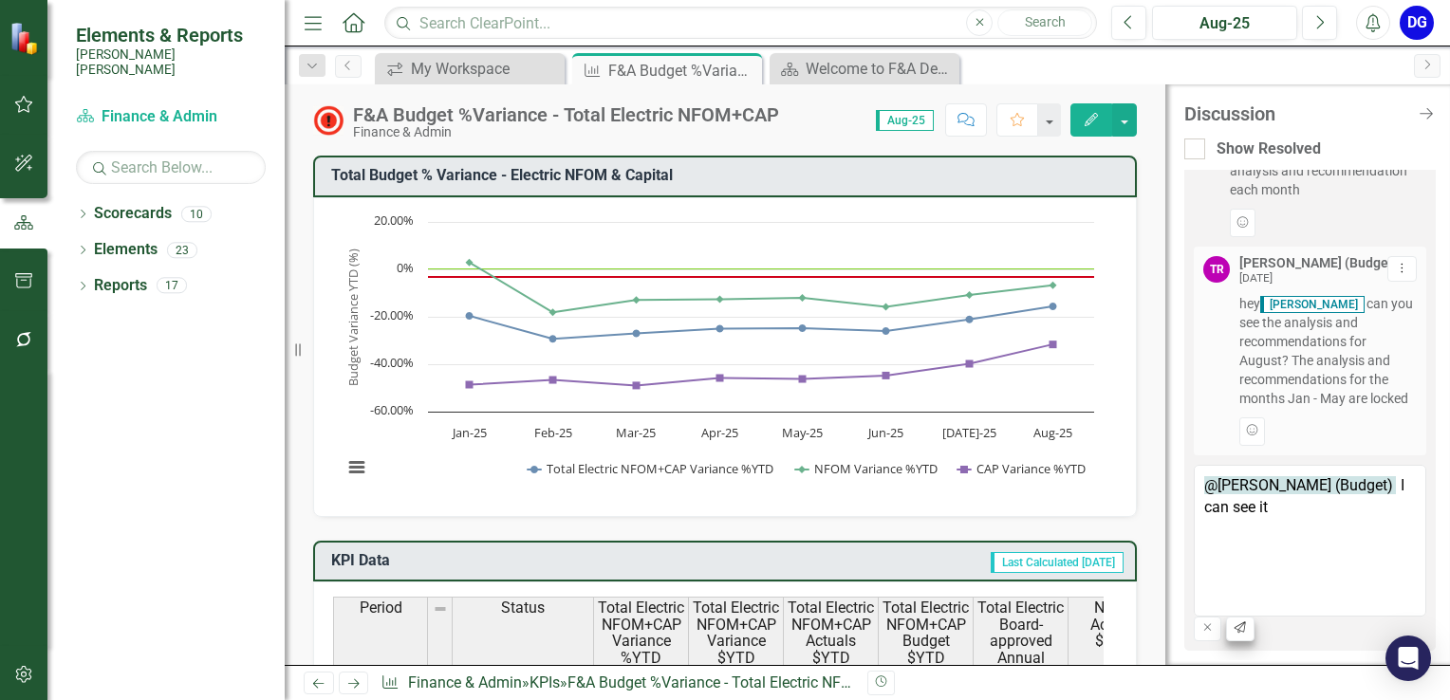
type textarea "@[PERSON_NAME] (Budget) I can see it"
click at [1247, 623] on icon "Send" at bounding box center [1240, 628] width 14 height 11
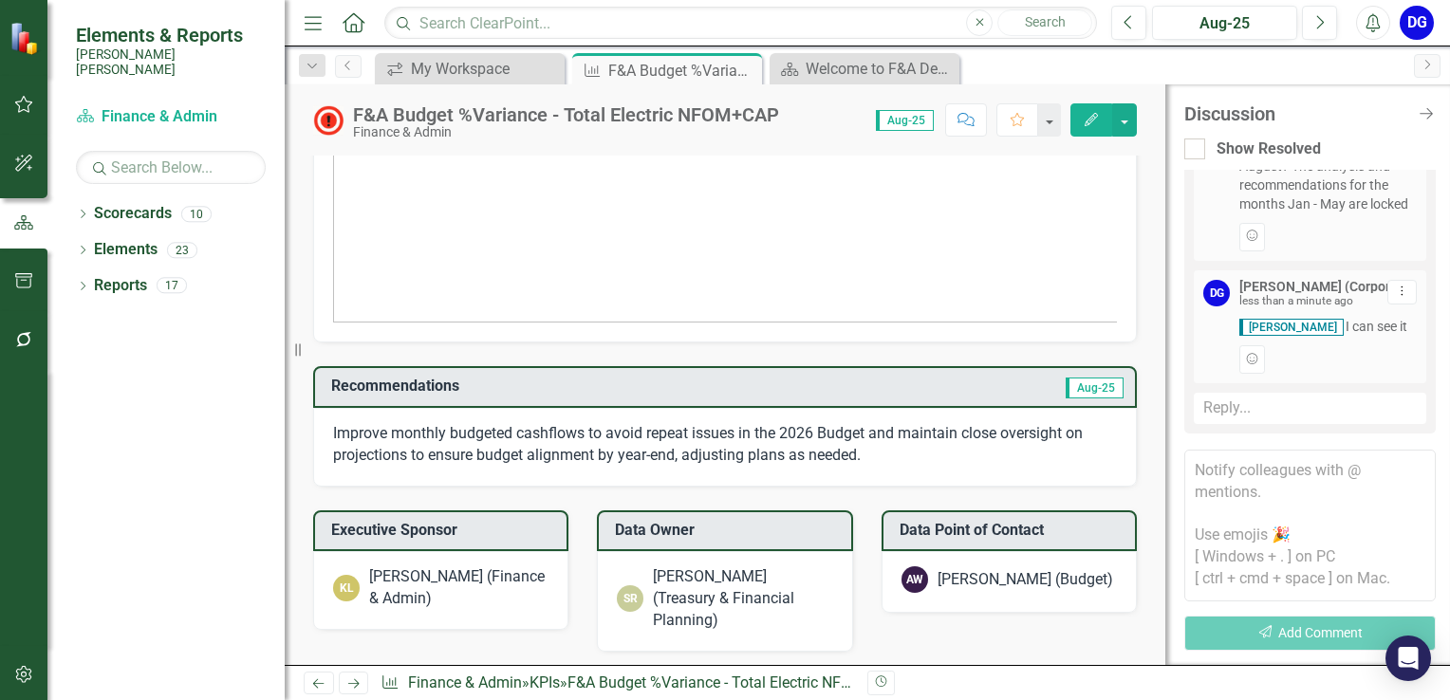
scroll to position [1689, 0]
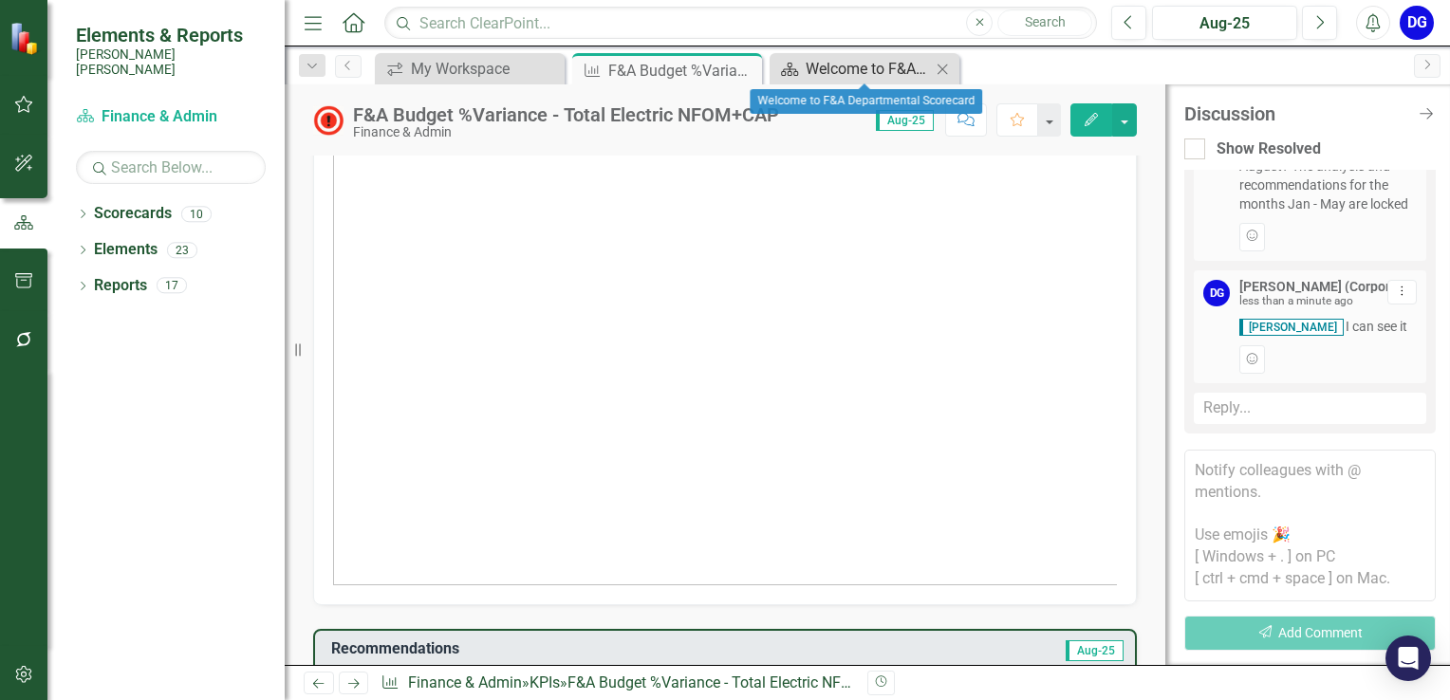
click at [876, 68] on div "Welcome to F&A Departmental Scorecard" at bounding box center [868, 69] width 125 height 24
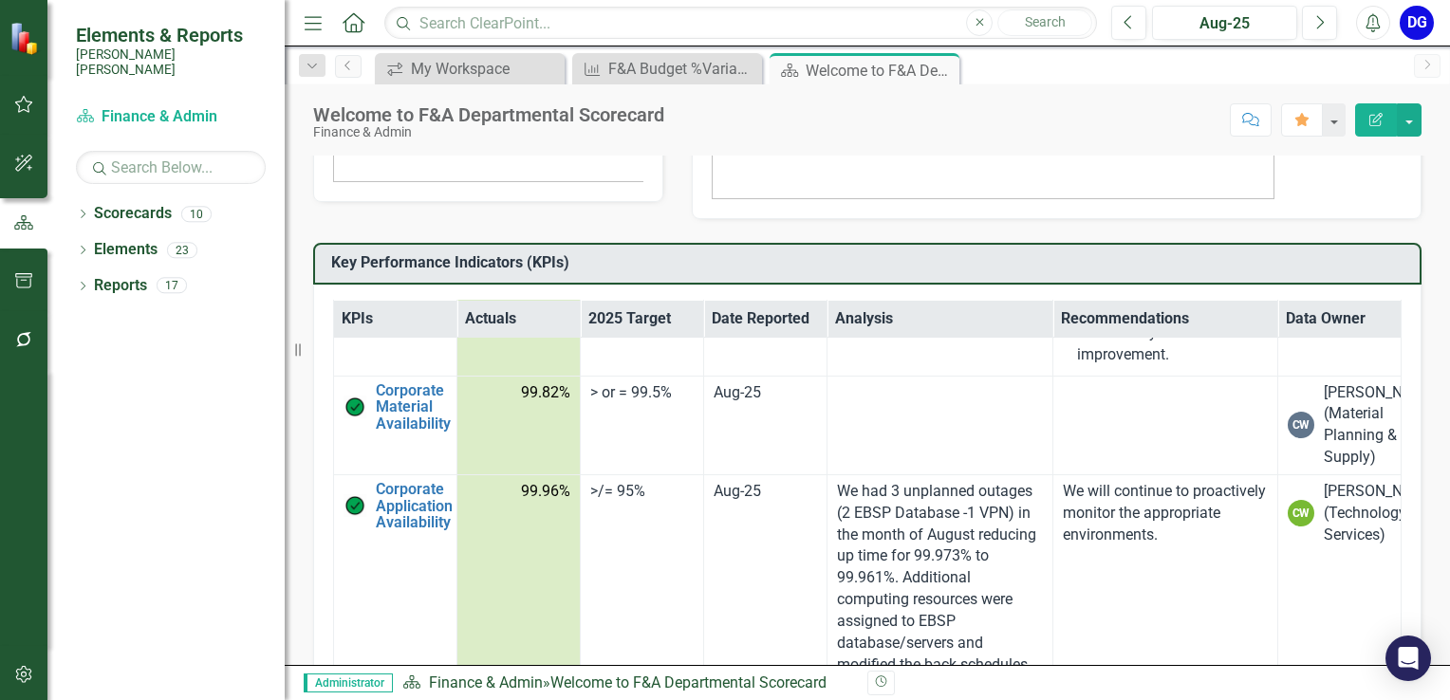
scroll to position [5613, 0]
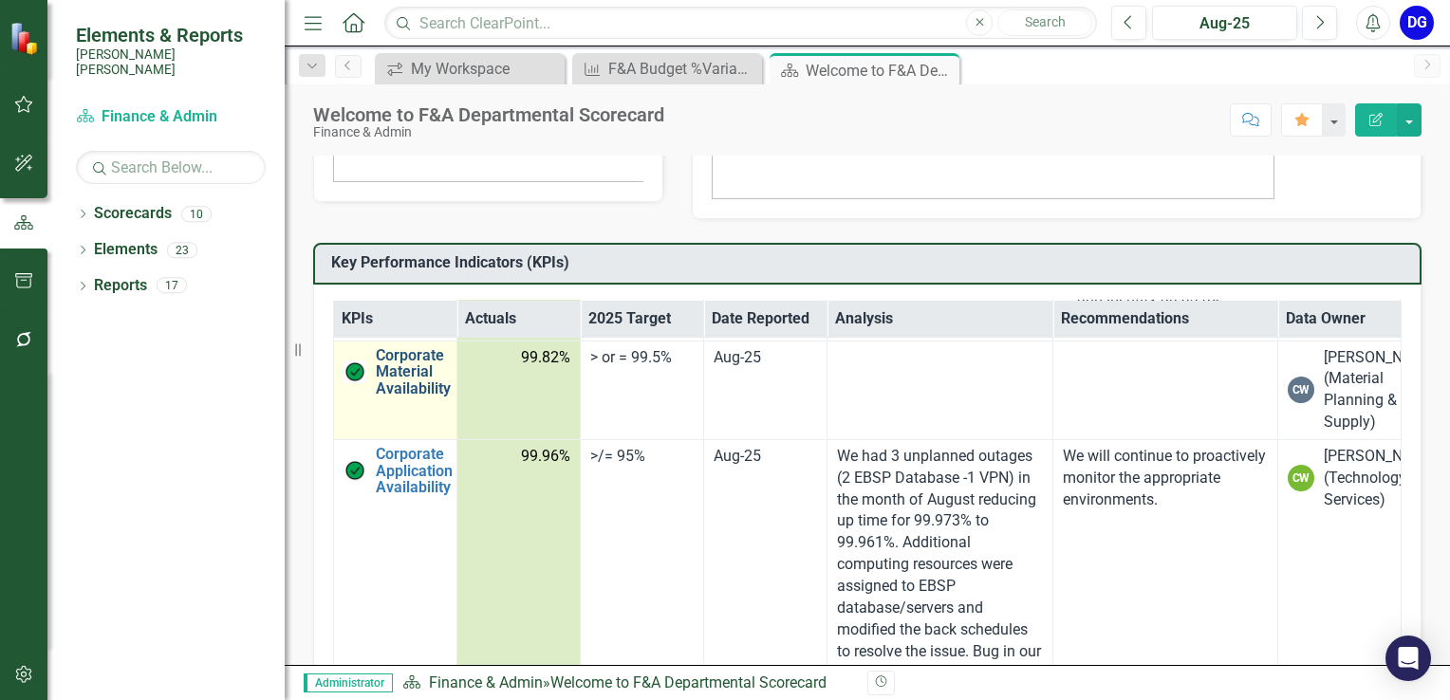
click at [415, 398] on link "Corporate Material Availability" at bounding box center [413, 372] width 75 height 50
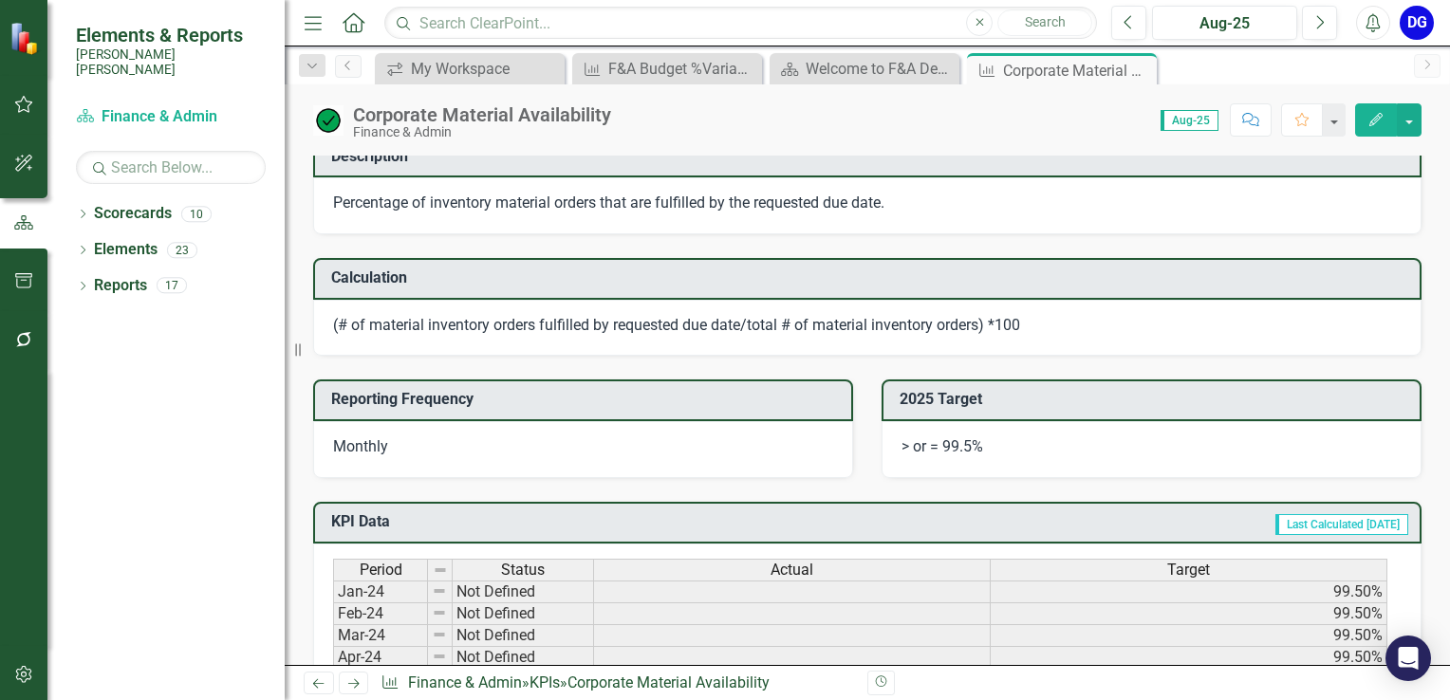
scroll to position [401, 0]
click at [1259, 119] on icon "button" at bounding box center [1250, 119] width 17 height 13
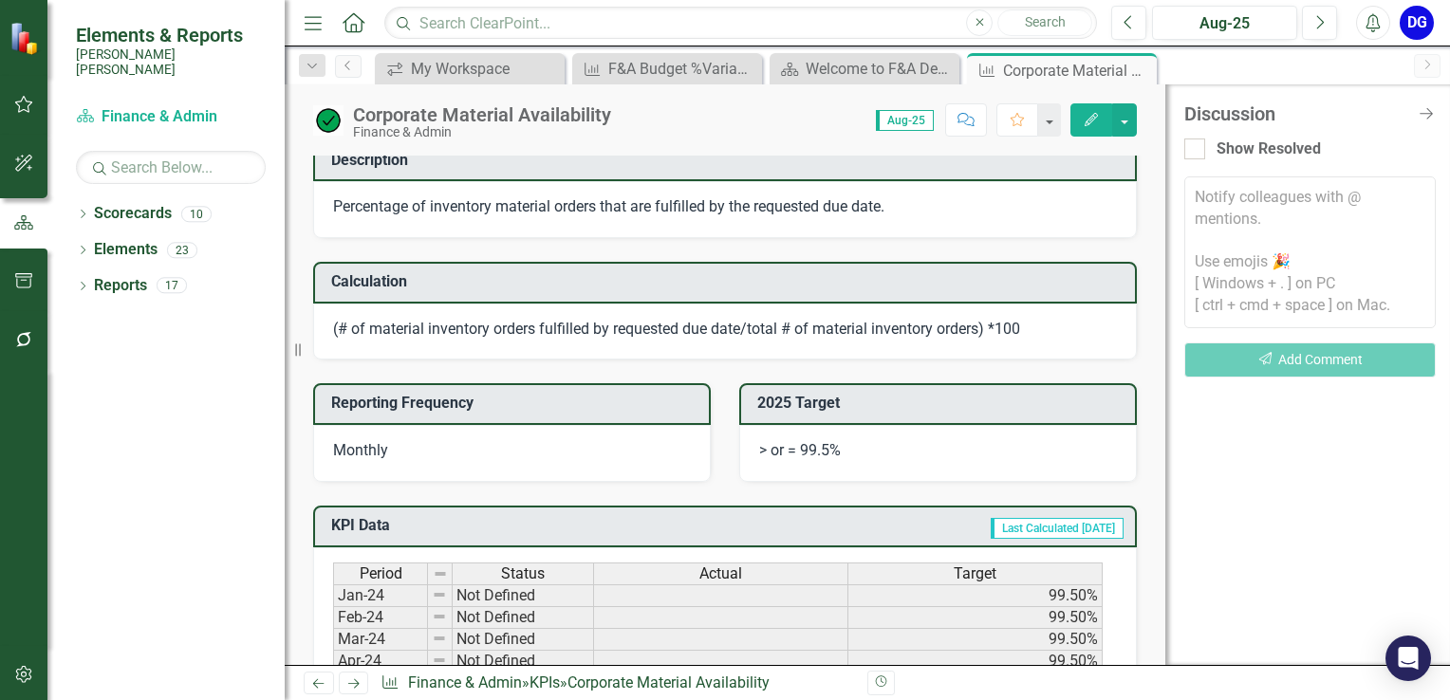
click at [1210, 211] on textarea at bounding box center [1310, 253] width 252 height 152
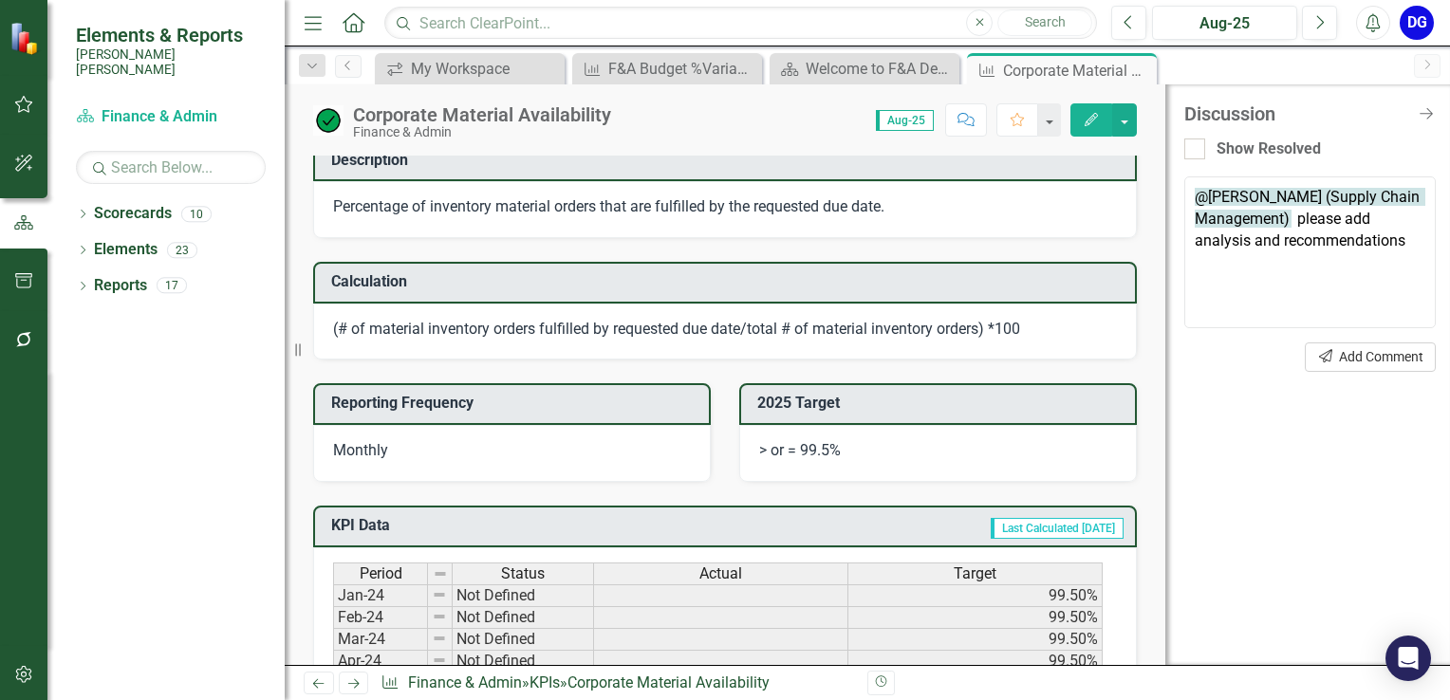
type textarea "@[PERSON_NAME] (Supply Chain Management) please add analysis and recommendations"
click at [1306, 364] on button "Send Add Comment" at bounding box center [1370, 357] width 131 height 29
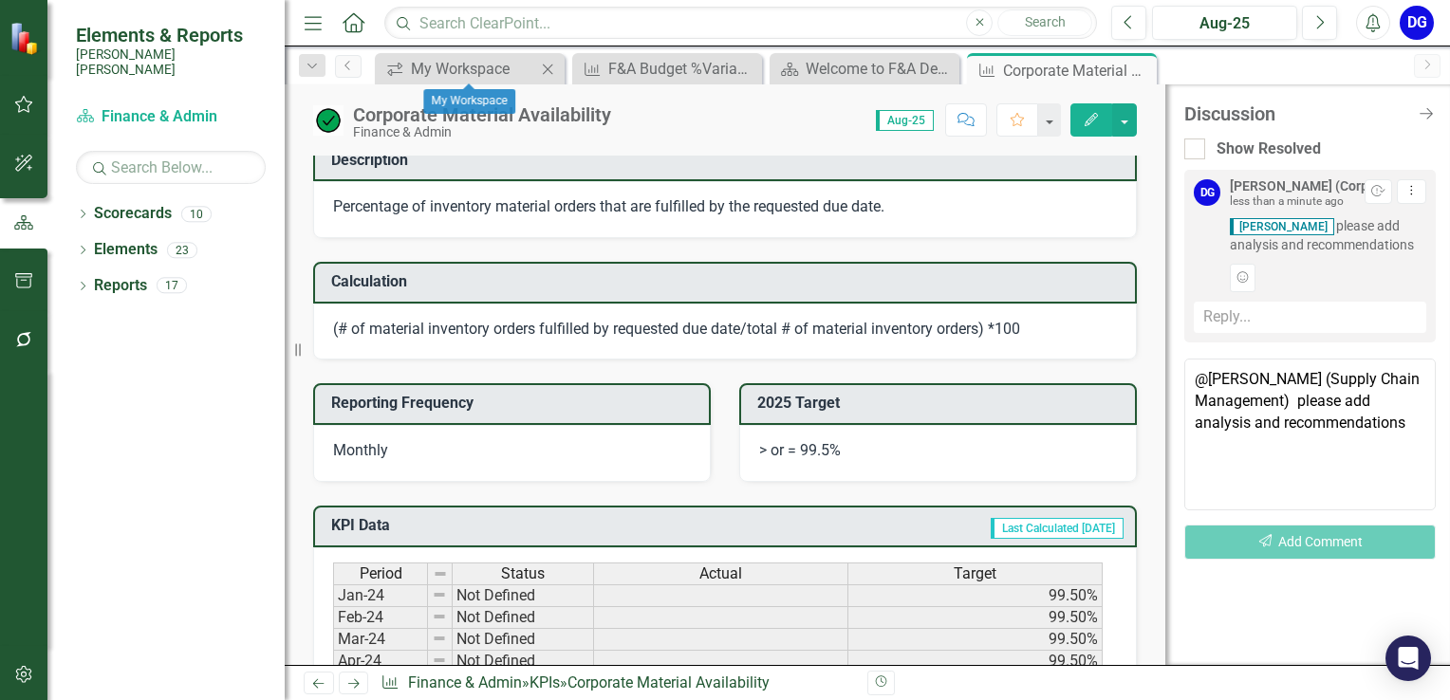
click at [540, 69] on icon "Close" at bounding box center [547, 69] width 19 height 15
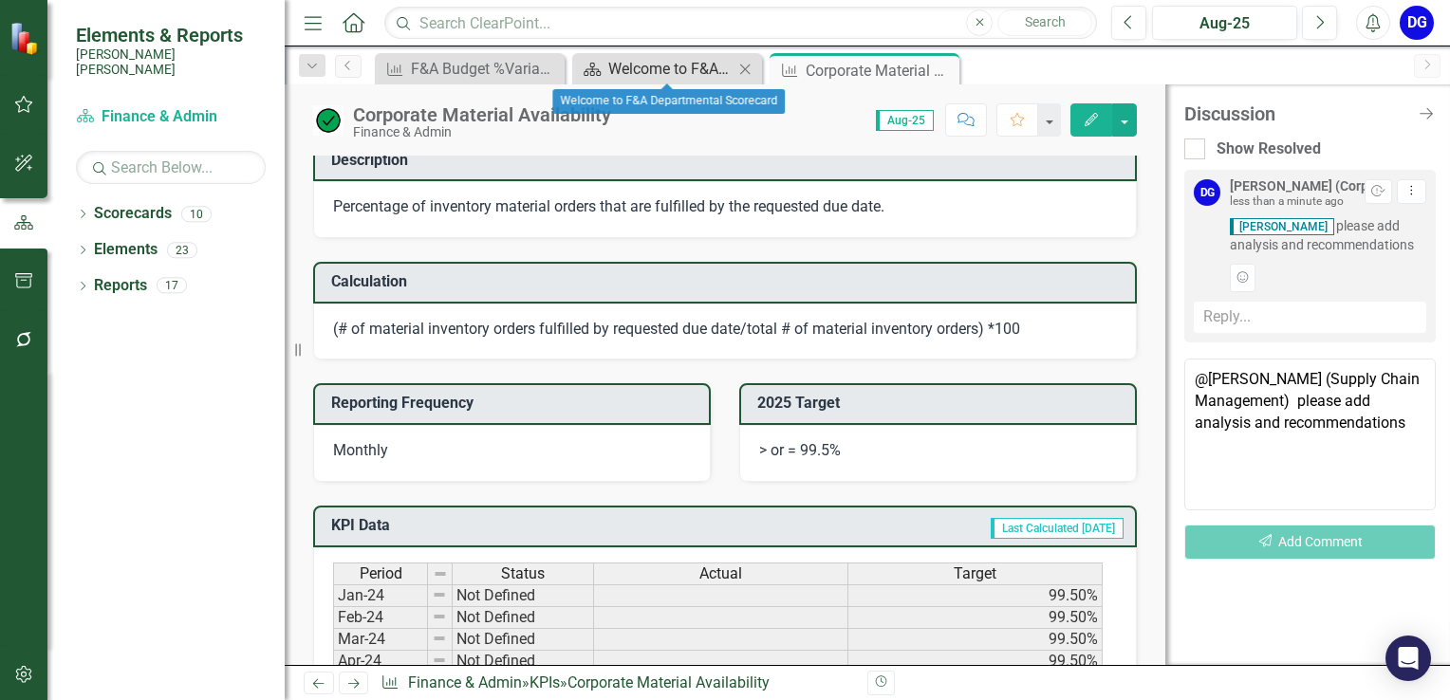
click at [644, 66] on div "Welcome to F&A Departmental Scorecard" at bounding box center [670, 69] width 125 height 24
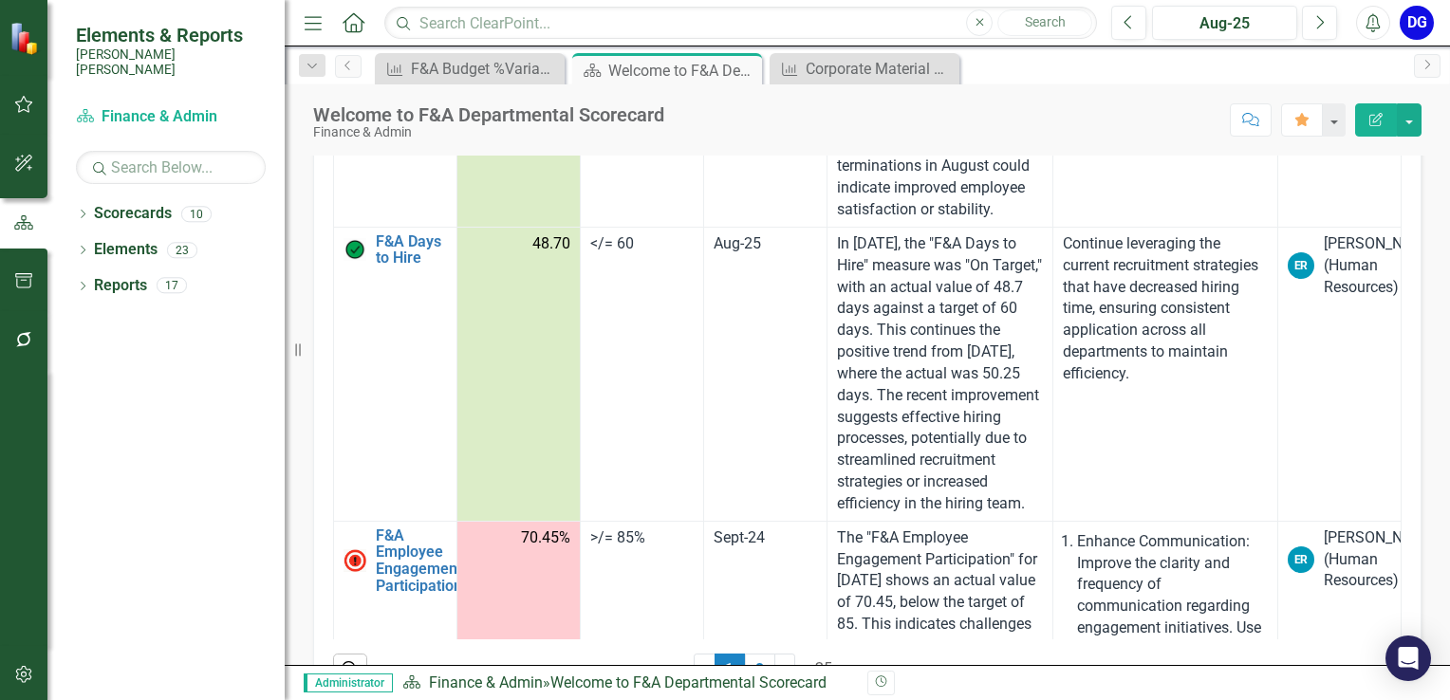
scroll to position [585, 0]
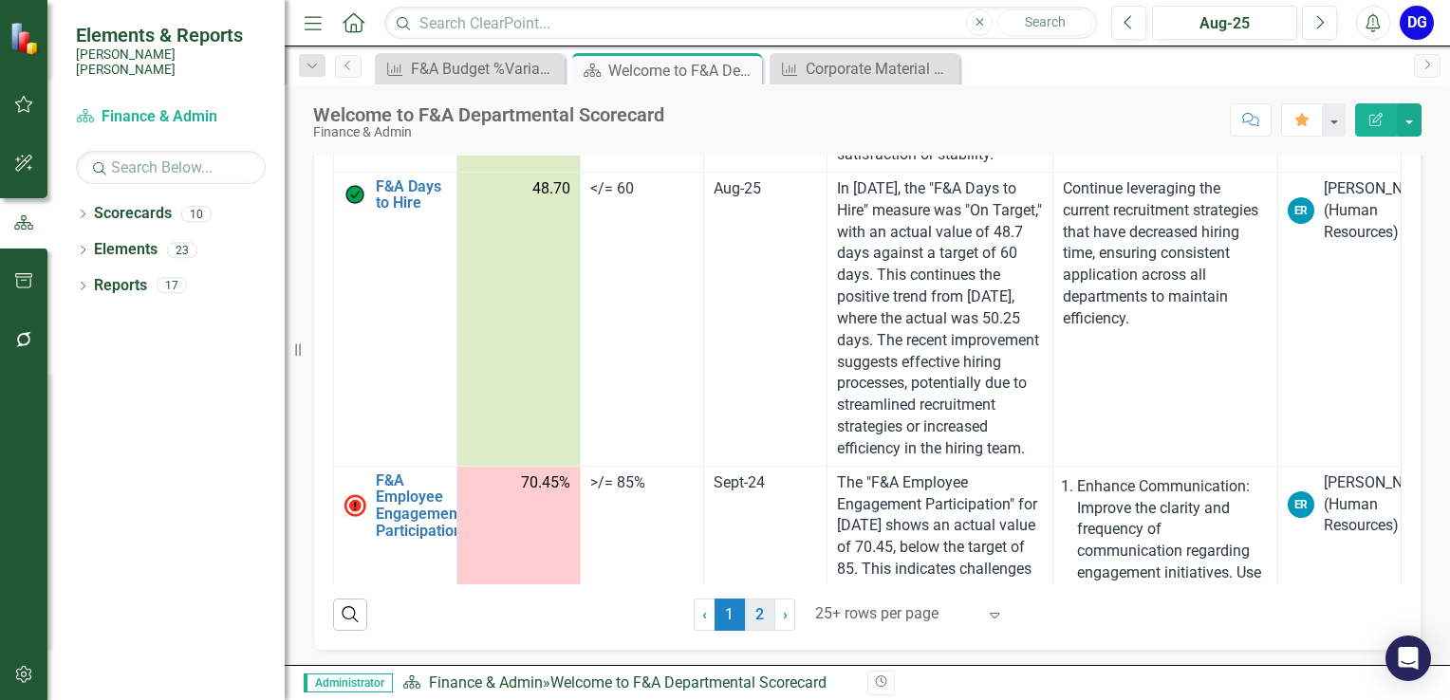
click at [755, 608] on link "2" at bounding box center [760, 615] width 30 height 32
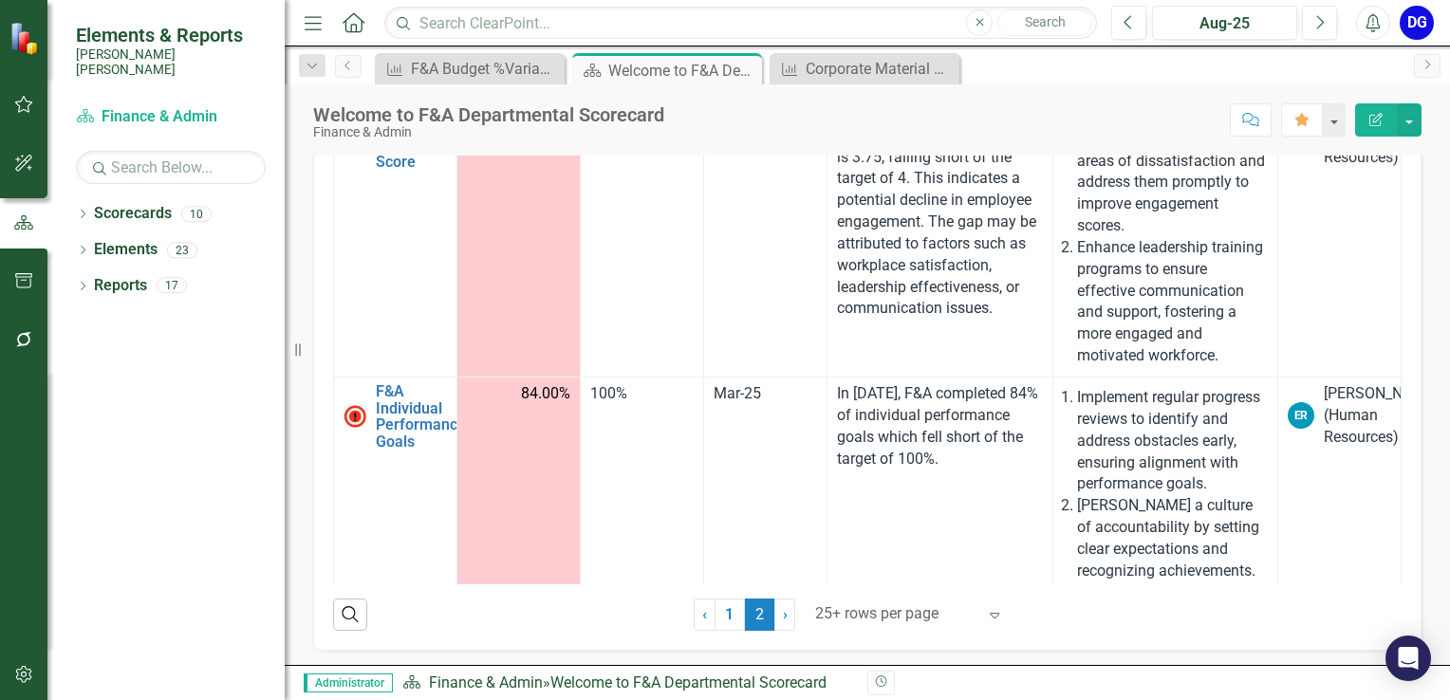
scroll to position [50, 0]
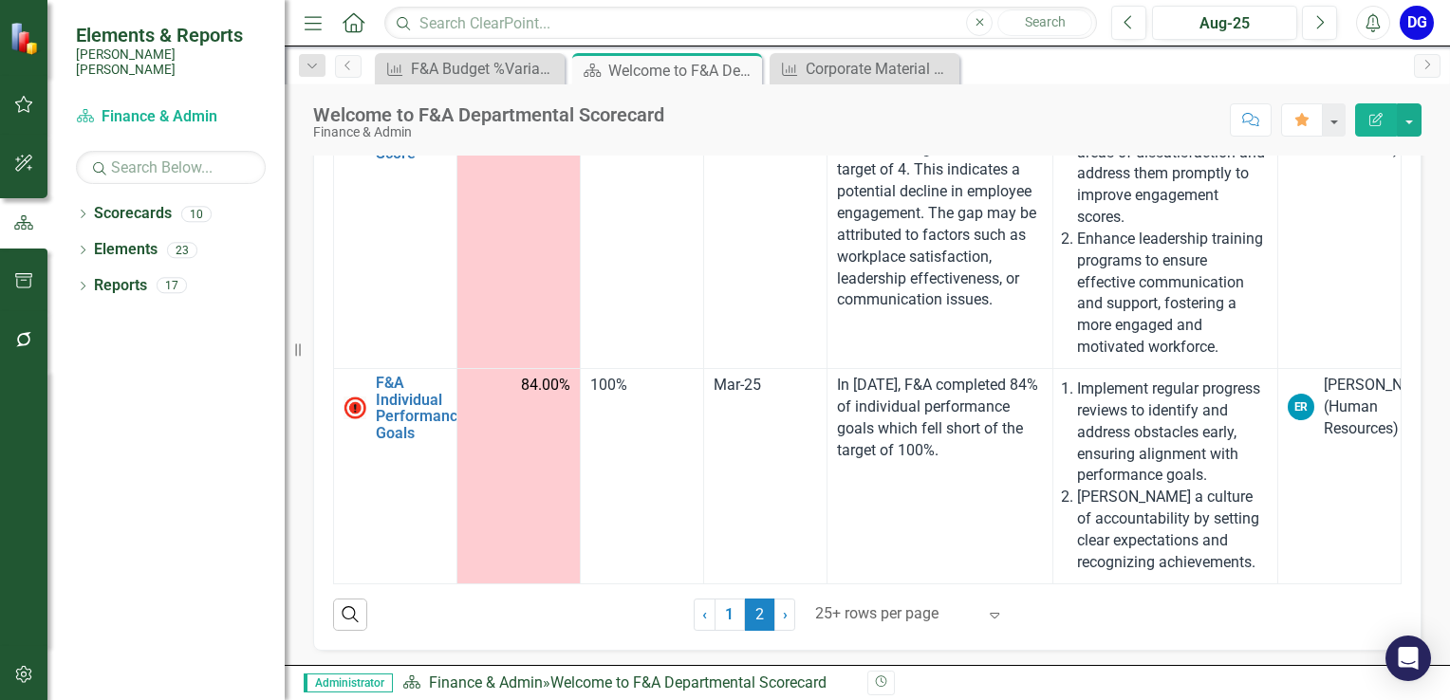
click at [702, 640] on div "KPIs Actuals 2025 Target Date Reported Analysis Recommendations Data Owner F&A …" at bounding box center [867, 347] width 1109 height 607
click at [720, 599] on link "1" at bounding box center [730, 615] width 30 height 32
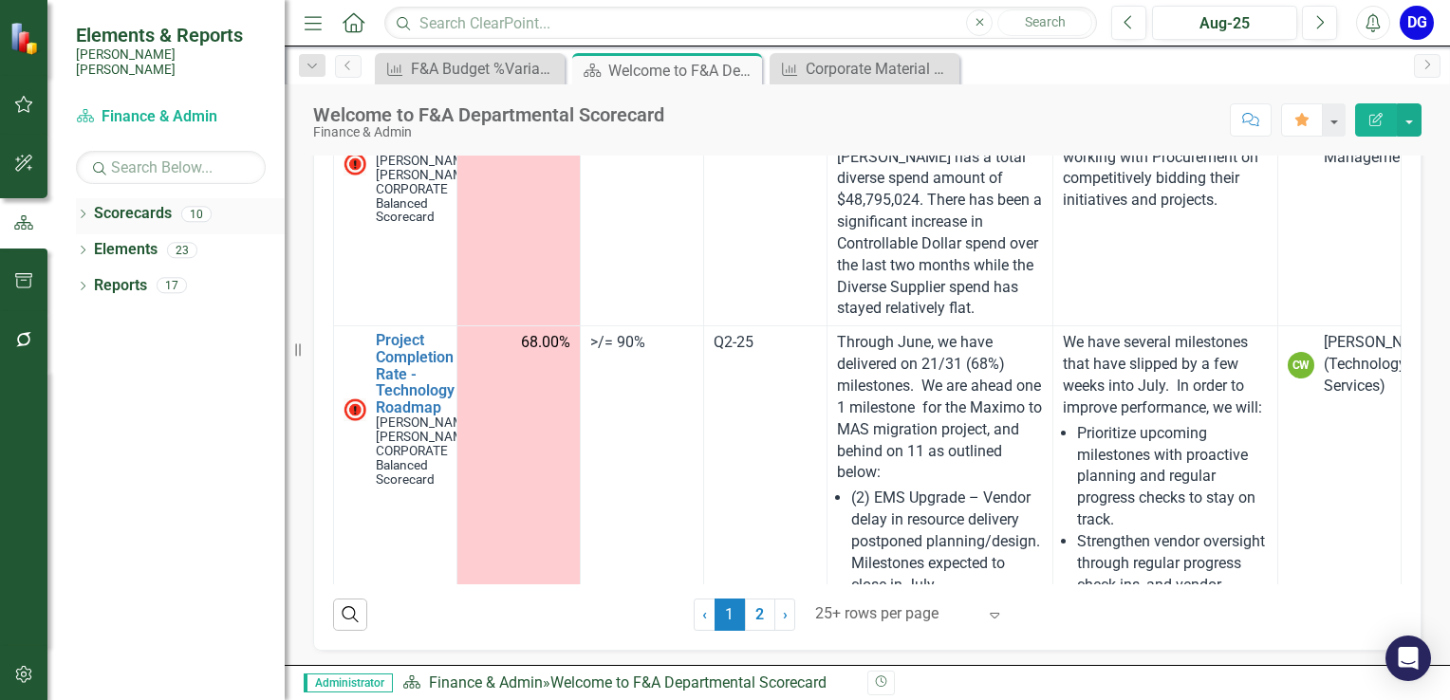
click at [152, 203] on link "Scorecards" at bounding box center [133, 214] width 78 height 22
